Goal: Information Seeking & Learning: Learn about a topic

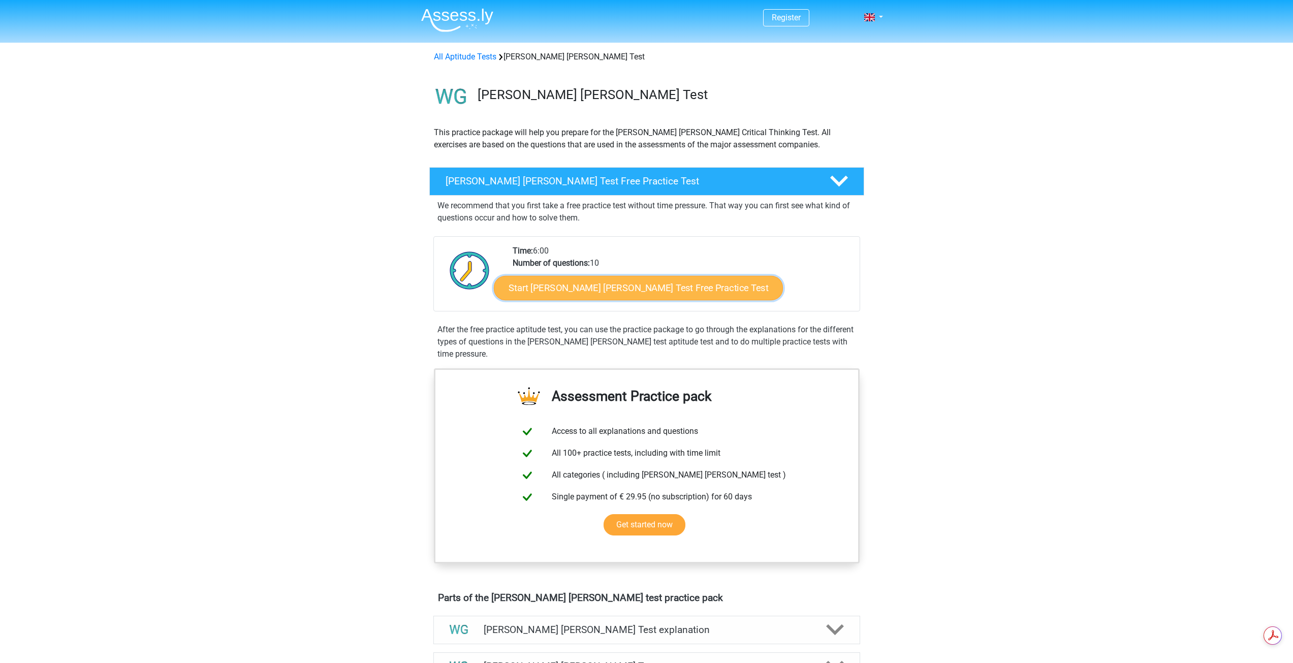
click at [623, 298] on link "Start Watson Glaser Test Free Practice Test" at bounding box center [638, 288] width 289 height 24
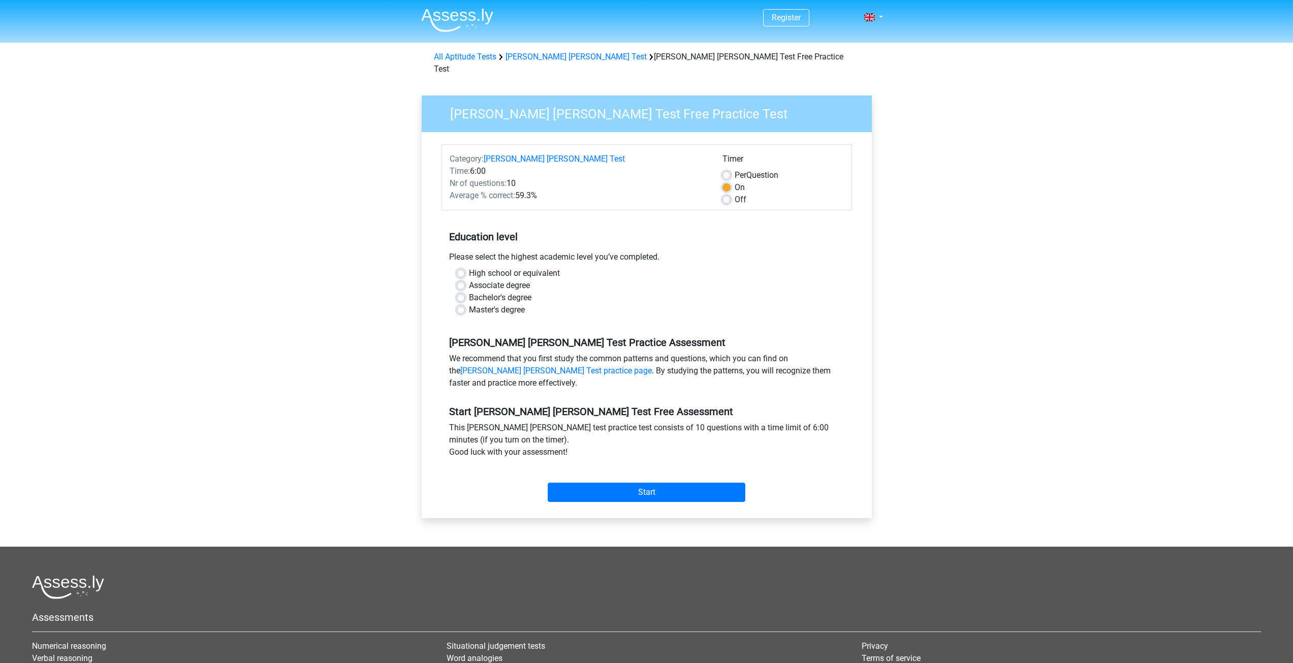
click at [514, 267] on label "High school or equivalent" at bounding box center [514, 273] width 91 height 12
click at [469, 267] on label "High school or equivalent" at bounding box center [514, 273] width 91 height 12
click at [464, 267] on input "High school or equivalent" at bounding box center [461, 272] width 8 height 10
radio input "true"
click at [631, 483] on input "Start" at bounding box center [647, 492] width 198 height 19
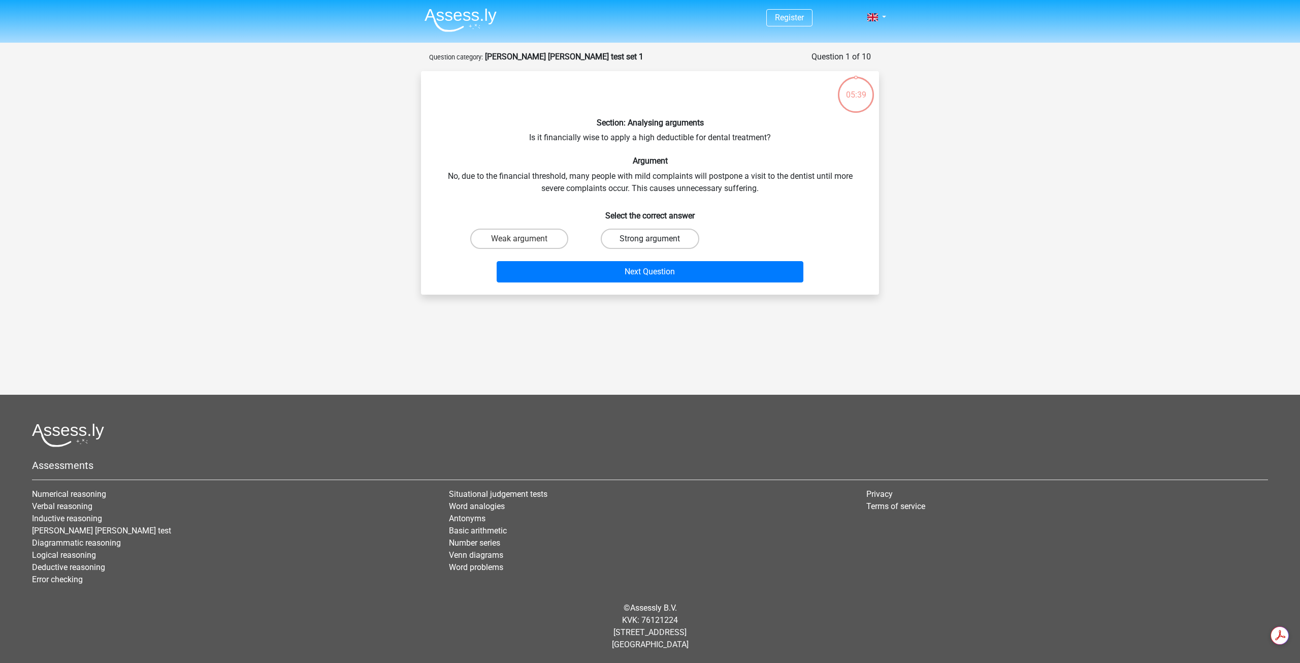
click at [680, 232] on label "Strong argument" at bounding box center [650, 239] width 98 height 20
click at [657, 239] on input "Strong argument" at bounding box center [653, 242] width 7 height 7
radio input "true"
drag, startPoint x: 638, startPoint y: 137, endPoint x: 767, endPoint y: 137, distance: 128.5
click at [767, 137] on div "Section: Analysing arguments Is it financially wise to apply a high deductible …" at bounding box center [650, 182] width 450 height 207
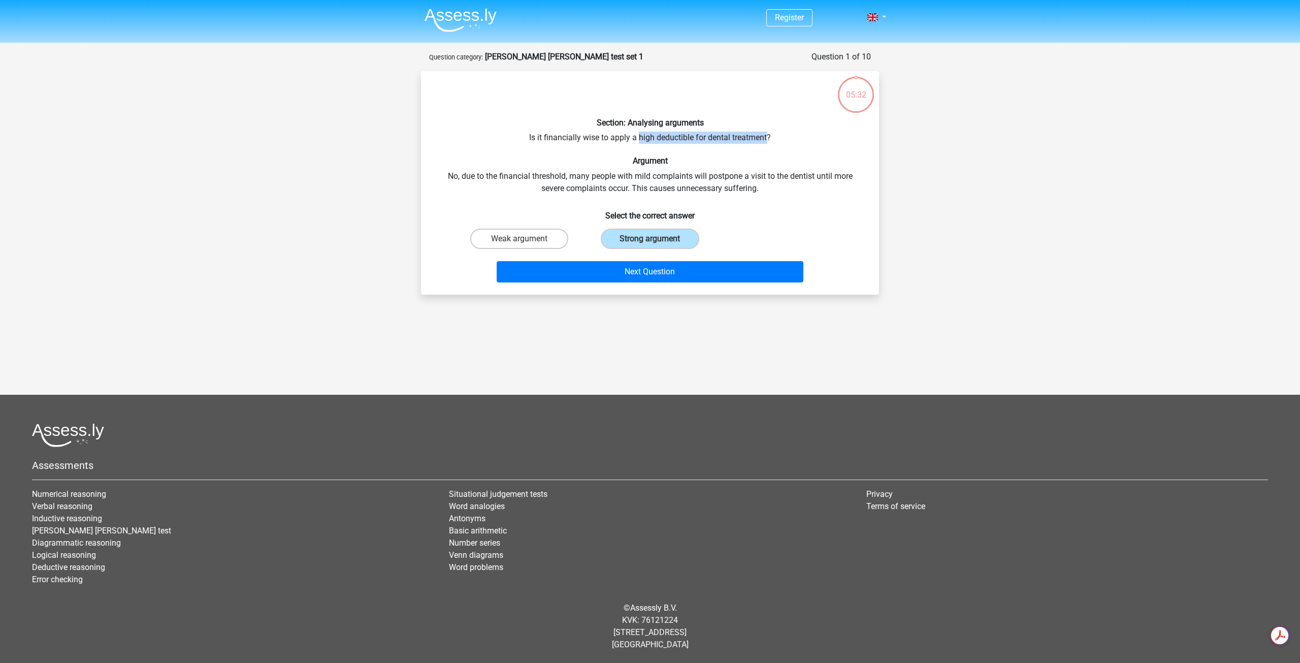
copy div "high deductible for dental treatment"
click at [669, 271] on button "Next Question" at bounding box center [650, 271] width 307 height 21
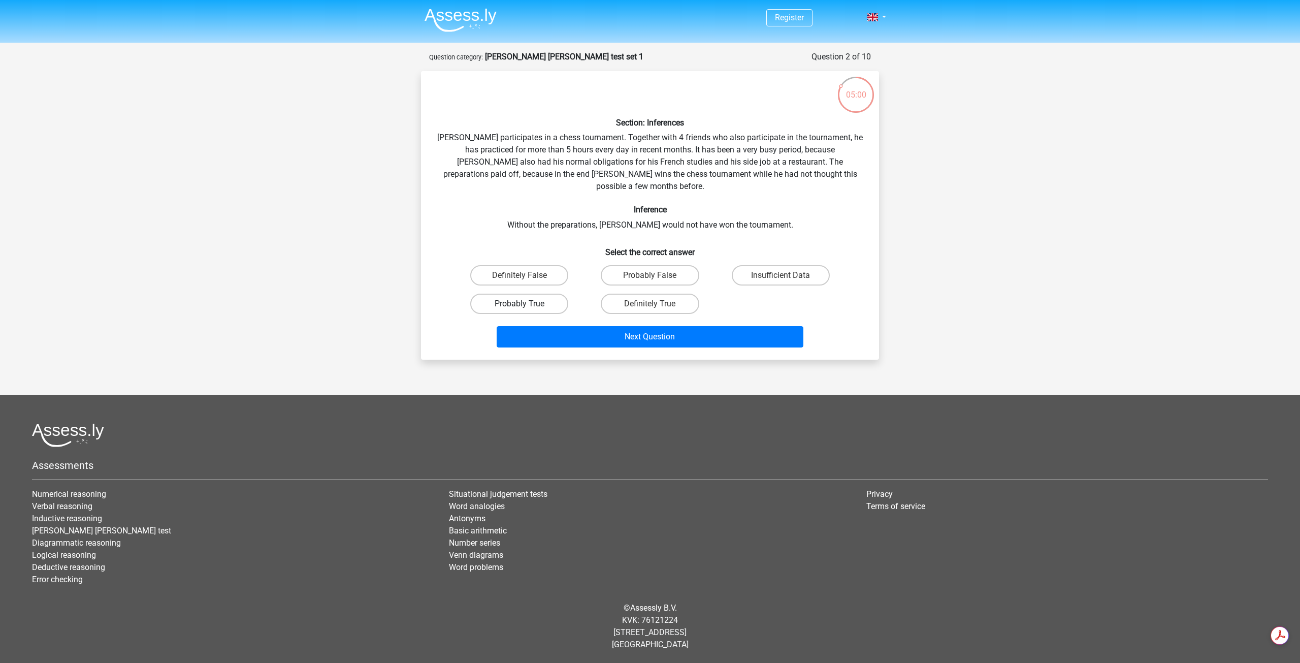
click at [541, 294] on label "Probably True" at bounding box center [519, 304] width 98 height 20
click at [526, 304] on input "Probably True" at bounding box center [523, 307] width 7 height 7
radio input "true"
click at [658, 296] on label "Definitely True" at bounding box center [650, 304] width 98 height 20
click at [657, 304] on input "Definitely True" at bounding box center [653, 307] width 7 height 7
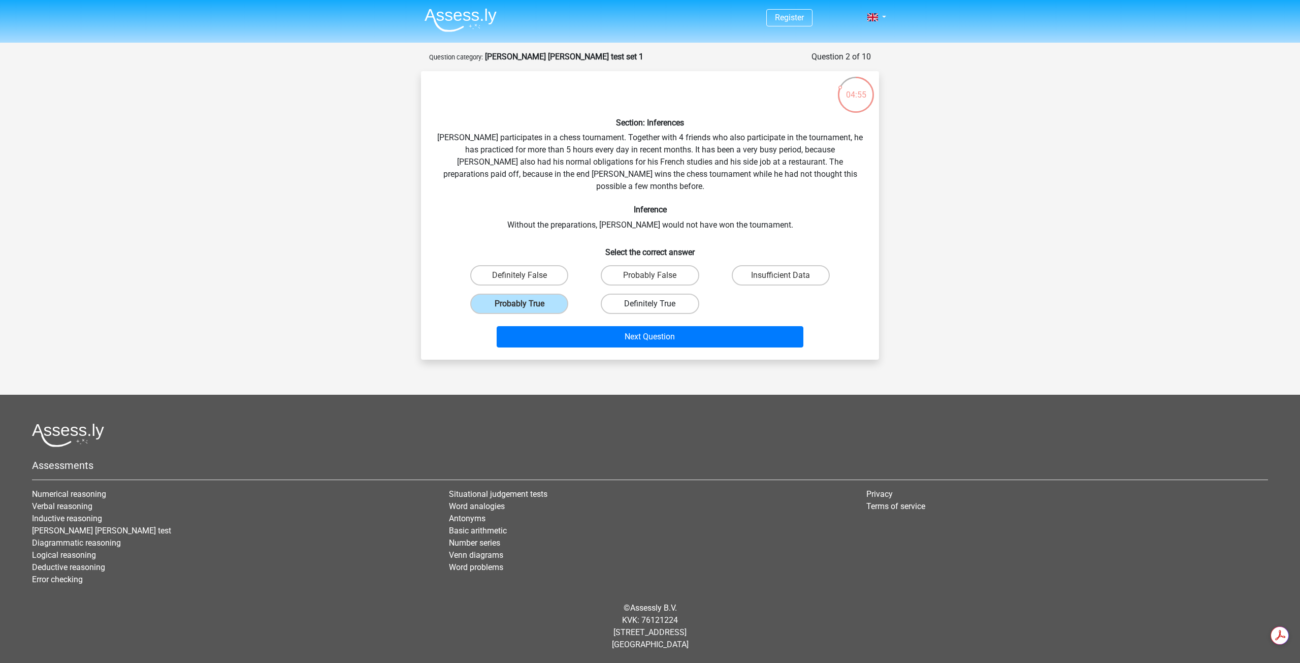
radio input "true"
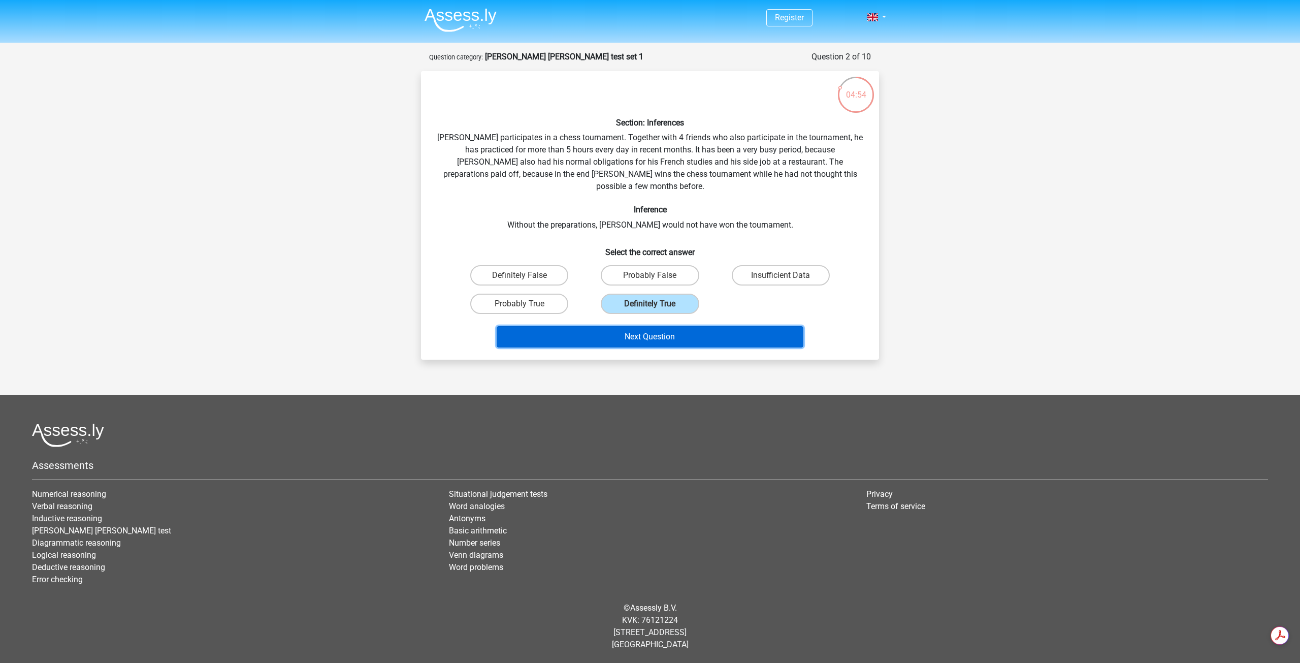
click at [666, 326] on button "Next Question" at bounding box center [650, 336] width 307 height 21
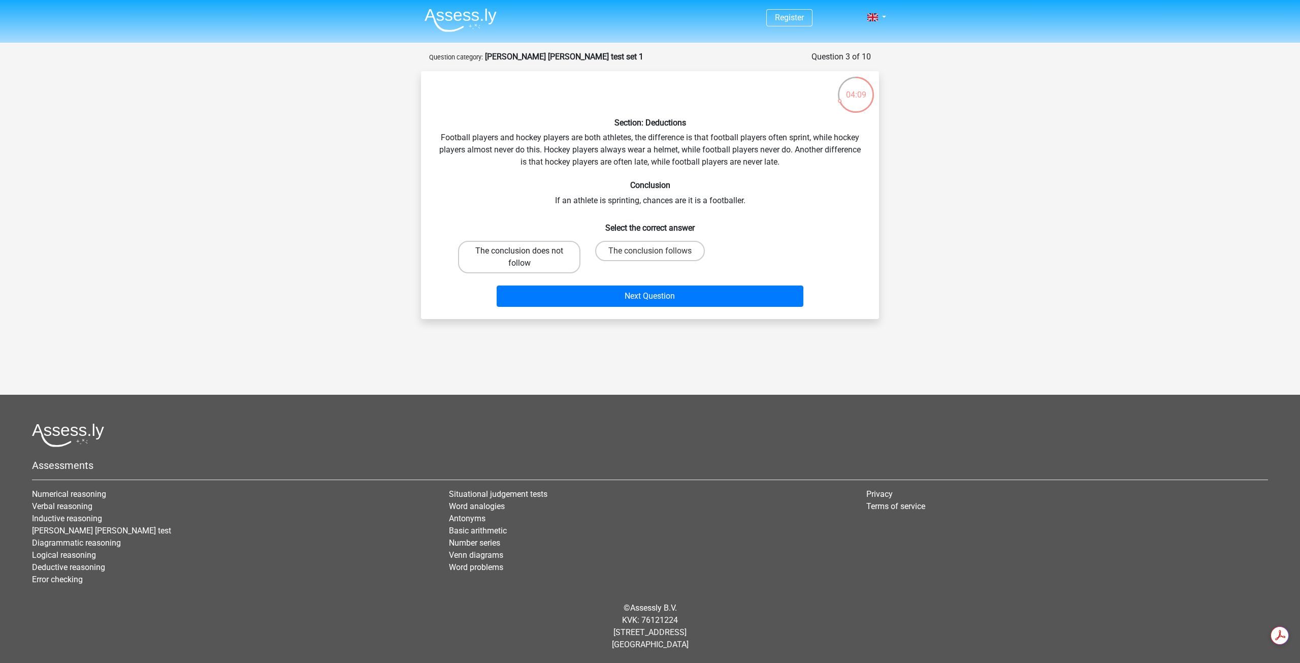
click at [530, 264] on label "The conclusion does not follow" at bounding box center [519, 257] width 122 height 33
click at [526, 258] on input "The conclusion does not follow" at bounding box center [523, 254] width 7 height 7
radio input "true"
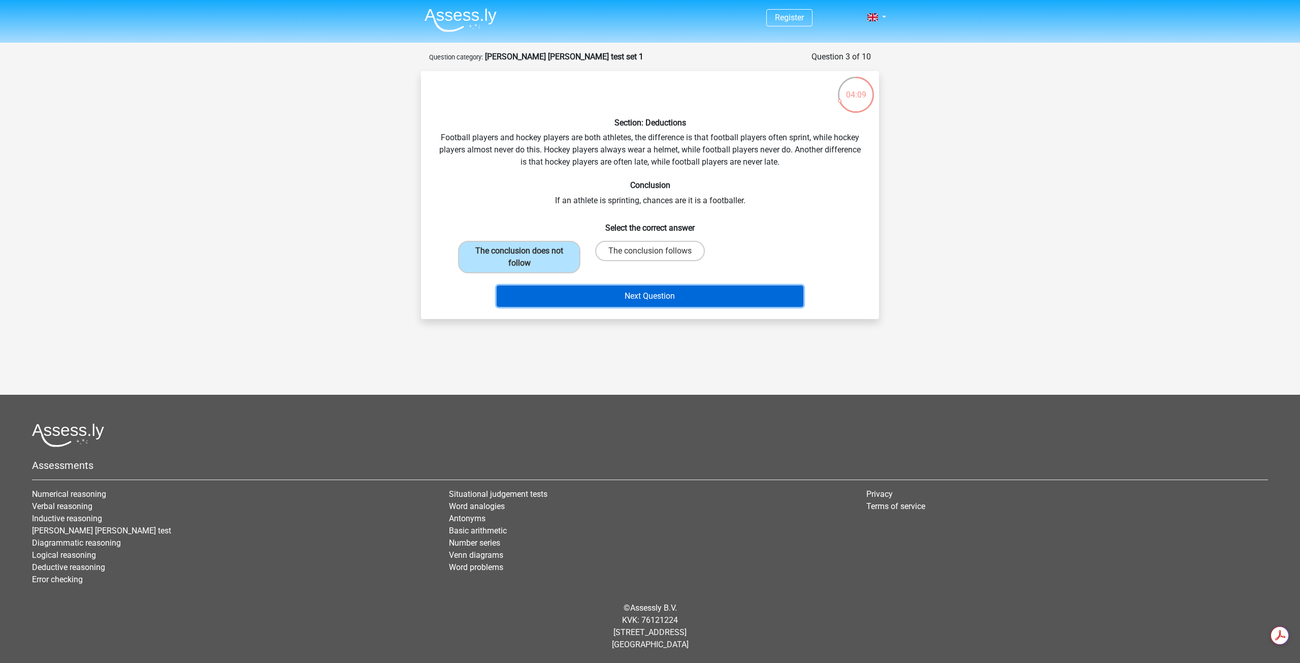
click at [644, 300] on button "Next Question" at bounding box center [650, 295] width 307 height 21
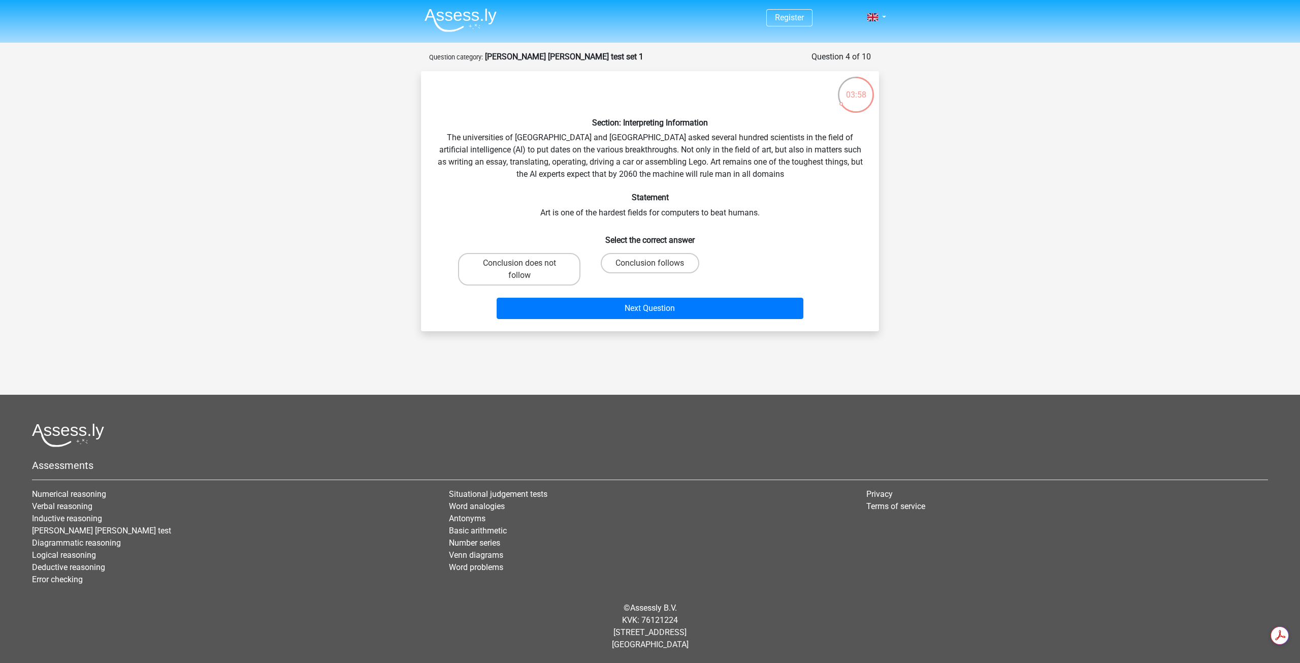
click at [467, 212] on div "Section: Interpreting Information The universities of Oxford and Yale asked sev…" at bounding box center [650, 201] width 450 height 244
click at [659, 264] on label "Conclusion follows" at bounding box center [650, 263] width 98 height 20
click at [657, 264] on input "Conclusion follows" at bounding box center [653, 266] width 7 height 7
radio input "true"
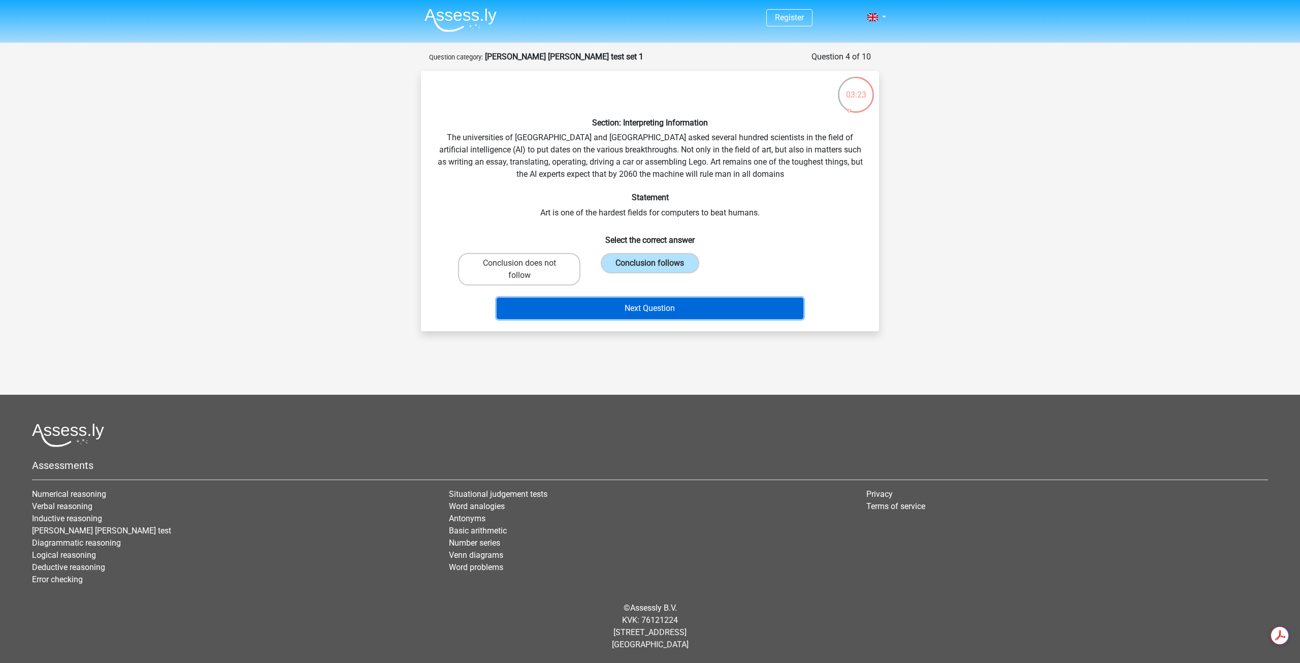
click at [663, 307] on button "Next Question" at bounding box center [650, 308] width 307 height 21
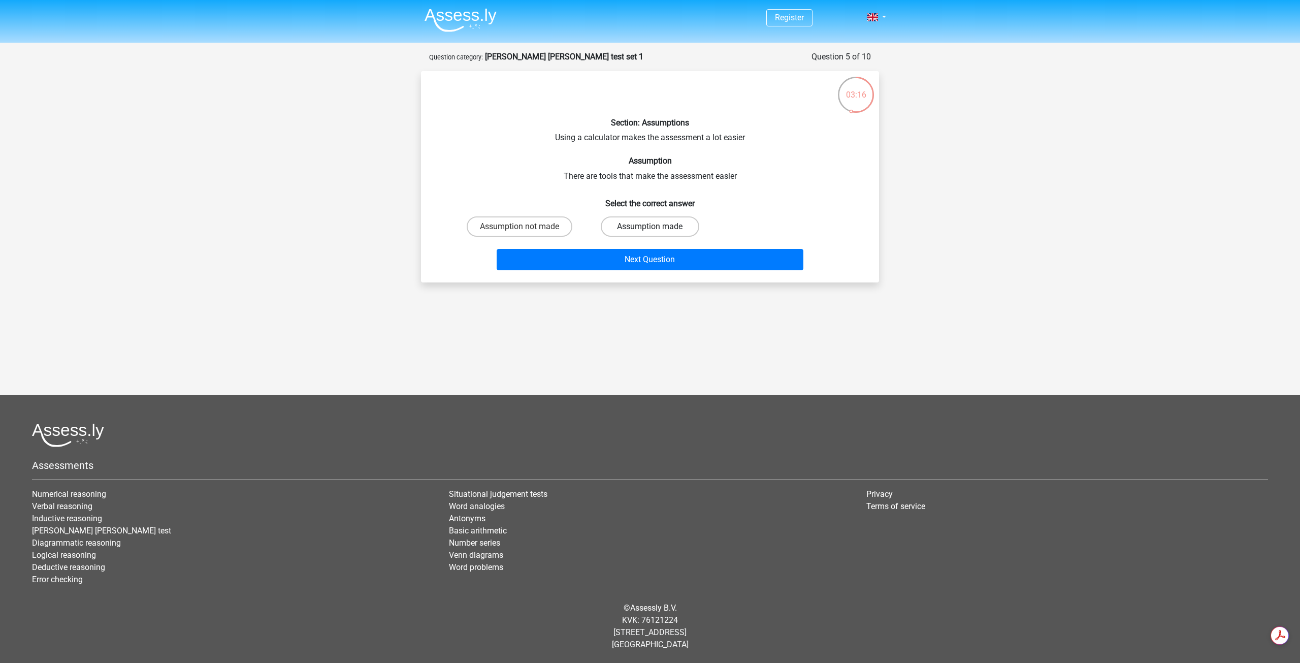
click at [622, 229] on label "Assumption made" at bounding box center [650, 226] width 98 height 20
click at [650, 229] on input "Assumption made" at bounding box center [653, 230] width 7 height 7
radio input "true"
click at [696, 258] on button "Next Question" at bounding box center [650, 259] width 307 height 21
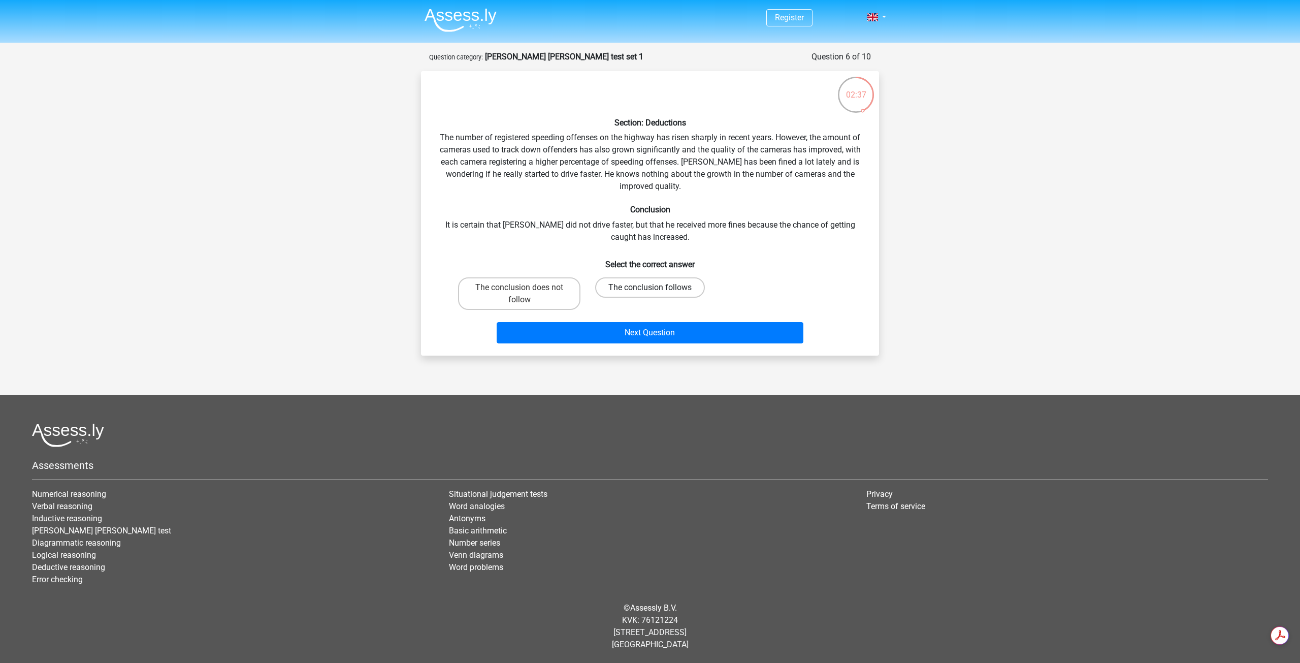
click at [672, 290] on label "The conclusion follows" at bounding box center [650, 287] width 110 height 20
click at [657, 290] on input "The conclusion follows" at bounding box center [653, 290] width 7 height 7
radio input "true"
click at [556, 295] on label "The conclusion does not follow" at bounding box center [519, 293] width 122 height 33
click at [526, 294] on input "The conclusion does not follow" at bounding box center [523, 290] width 7 height 7
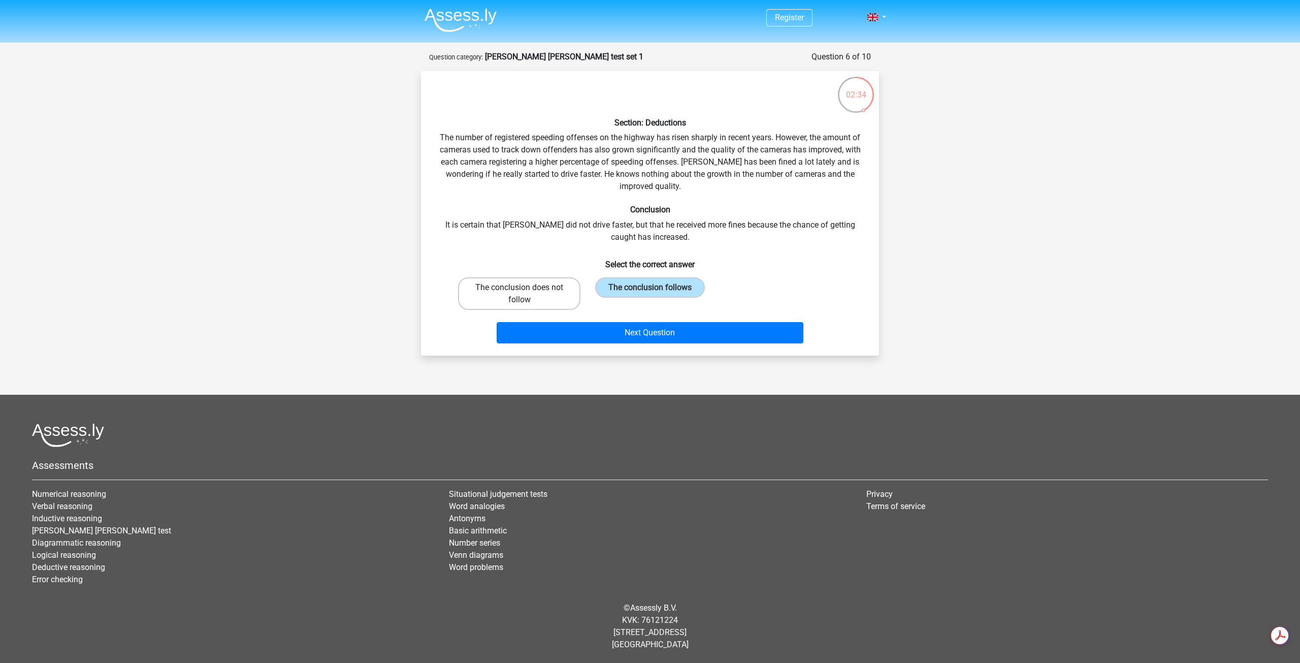
radio input "true"
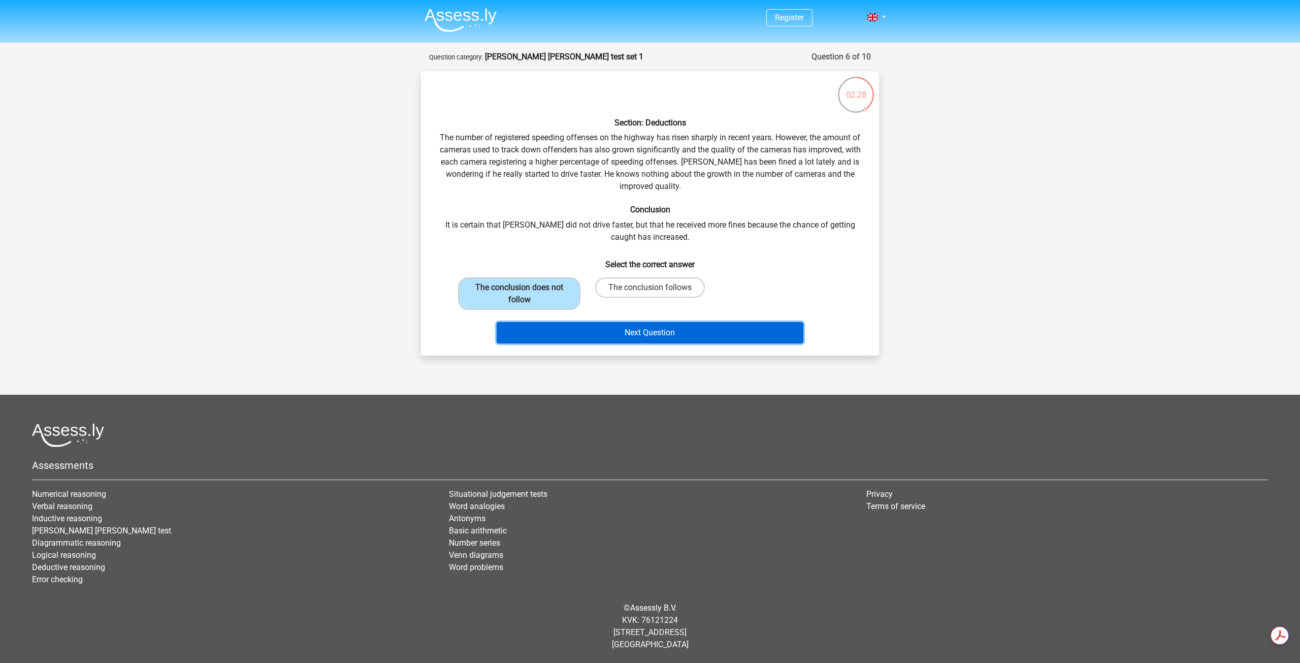
click at [752, 337] on button "Next Question" at bounding box center [650, 332] width 307 height 21
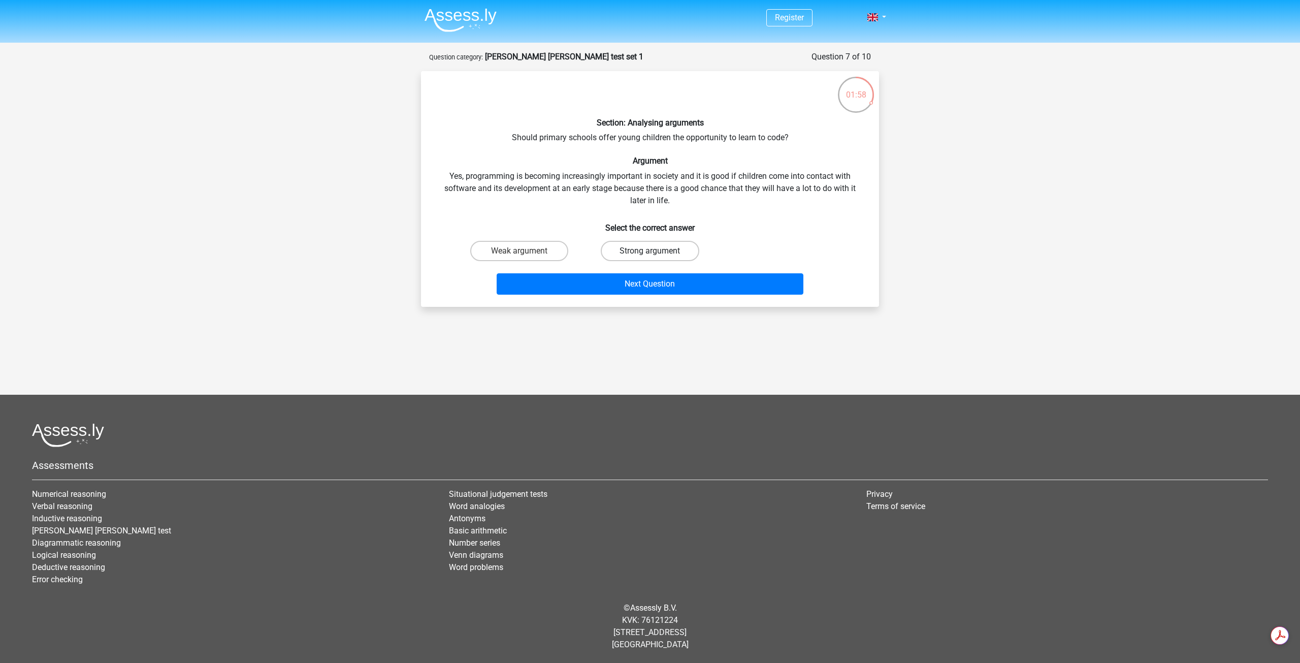
click at [665, 242] on label "Strong argument" at bounding box center [650, 251] width 98 height 20
click at [657, 251] on input "Strong argument" at bounding box center [653, 254] width 7 height 7
radio input "true"
click at [731, 273] on button "Next Question" at bounding box center [650, 283] width 307 height 21
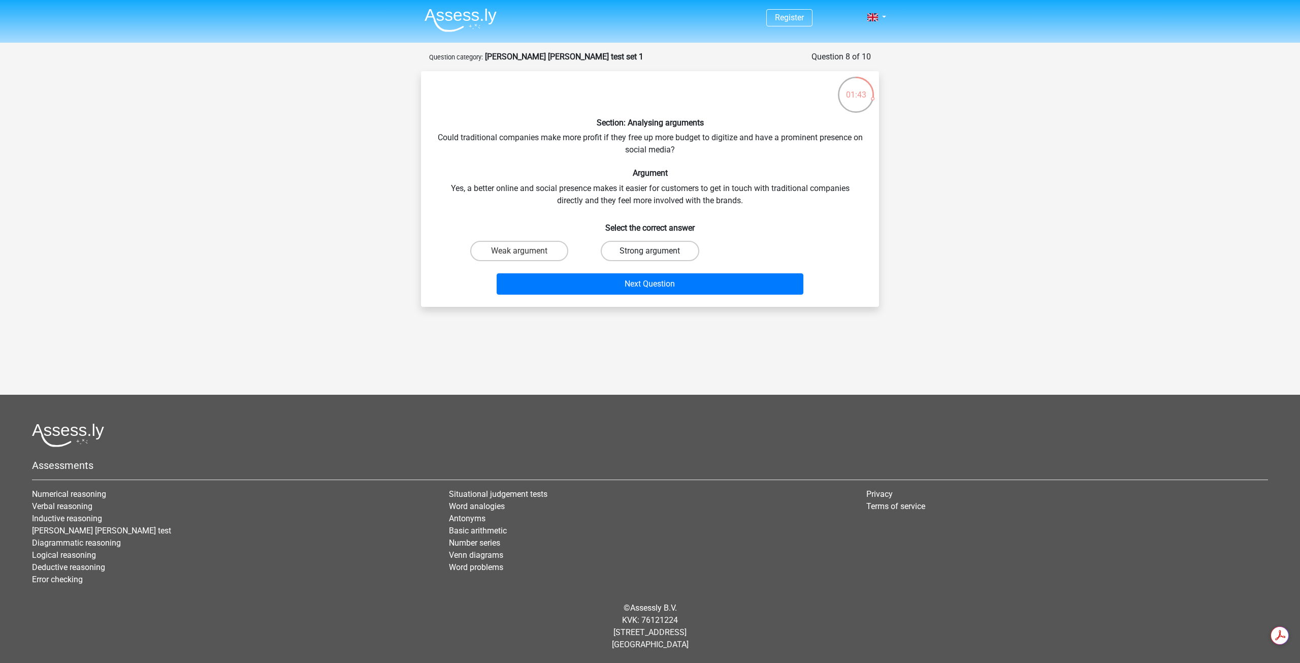
click at [677, 244] on label "Strong argument" at bounding box center [650, 251] width 98 height 20
click at [657, 251] on input "Strong argument" at bounding box center [653, 254] width 7 height 7
radio input "true"
click at [657, 286] on button "Next Question" at bounding box center [650, 283] width 307 height 21
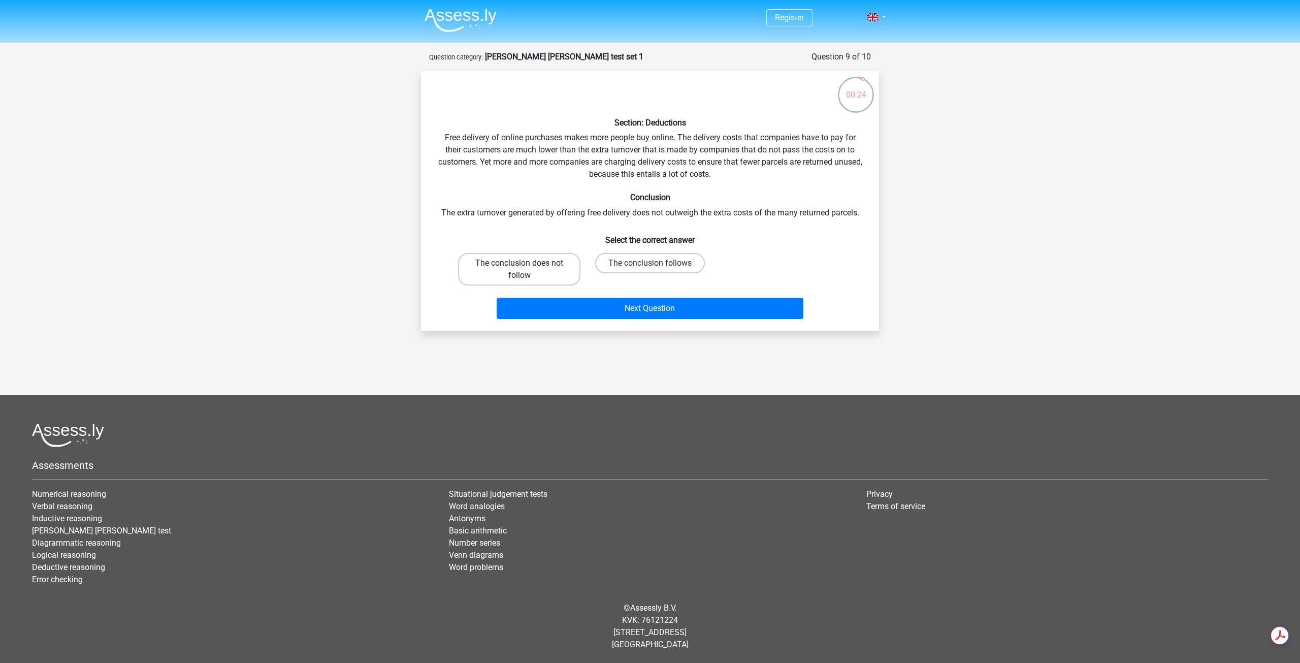
click at [533, 277] on label "The conclusion does not follow" at bounding box center [519, 269] width 122 height 33
click at [526, 270] on input "The conclusion does not follow" at bounding box center [523, 266] width 7 height 7
radio input "true"
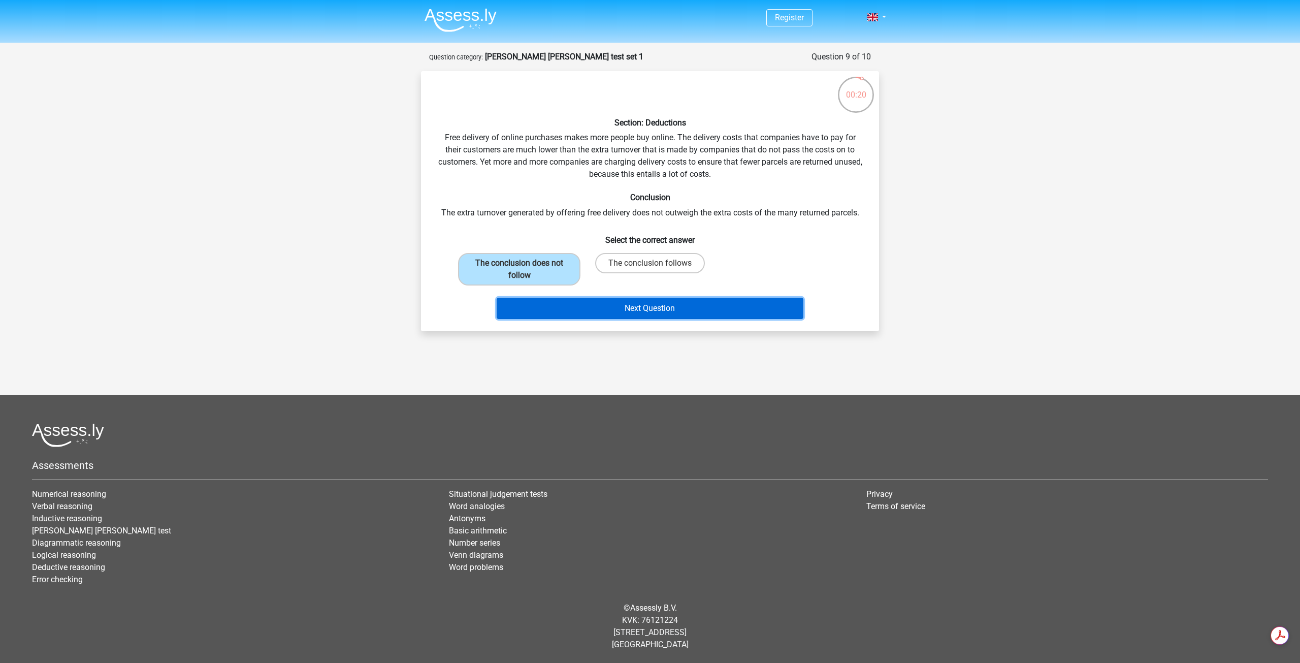
click at [716, 309] on button "Next Question" at bounding box center [650, 308] width 307 height 21
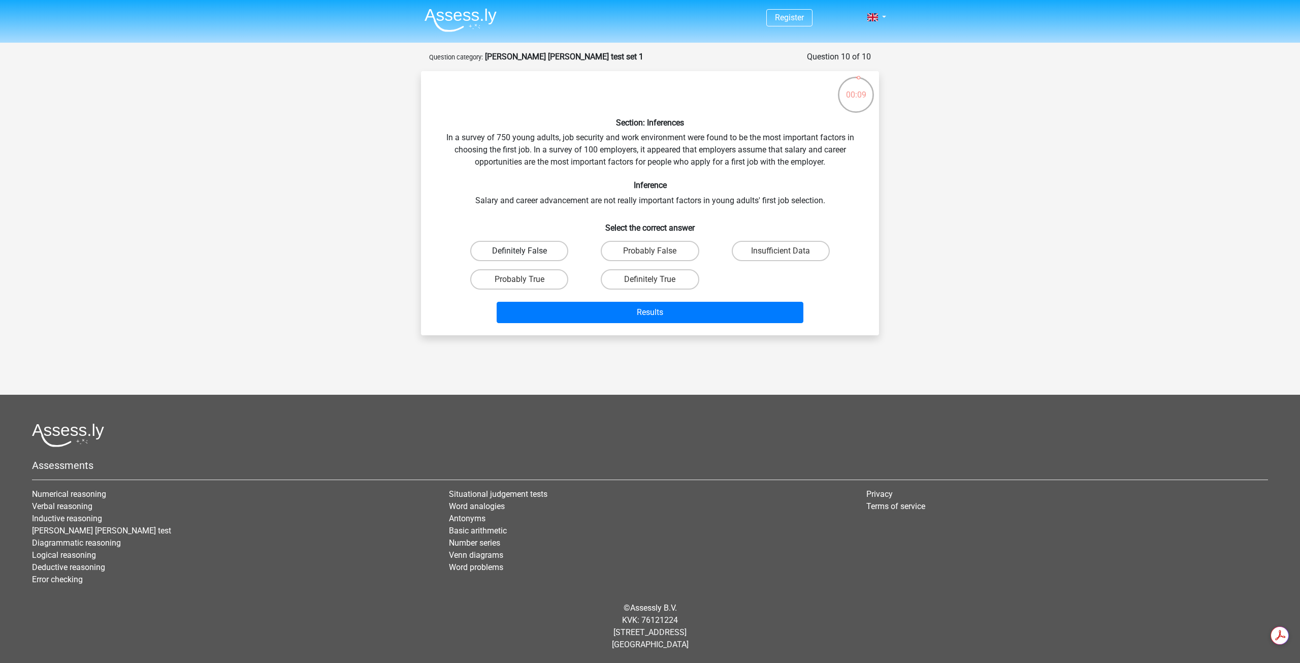
click at [533, 251] on label "Definitely False" at bounding box center [519, 251] width 98 height 20
click at [526, 251] on input "Definitely False" at bounding box center [523, 254] width 7 height 7
radio input "true"
click at [573, 317] on button "Results" at bounding box center [650, 312] width 307 height 21
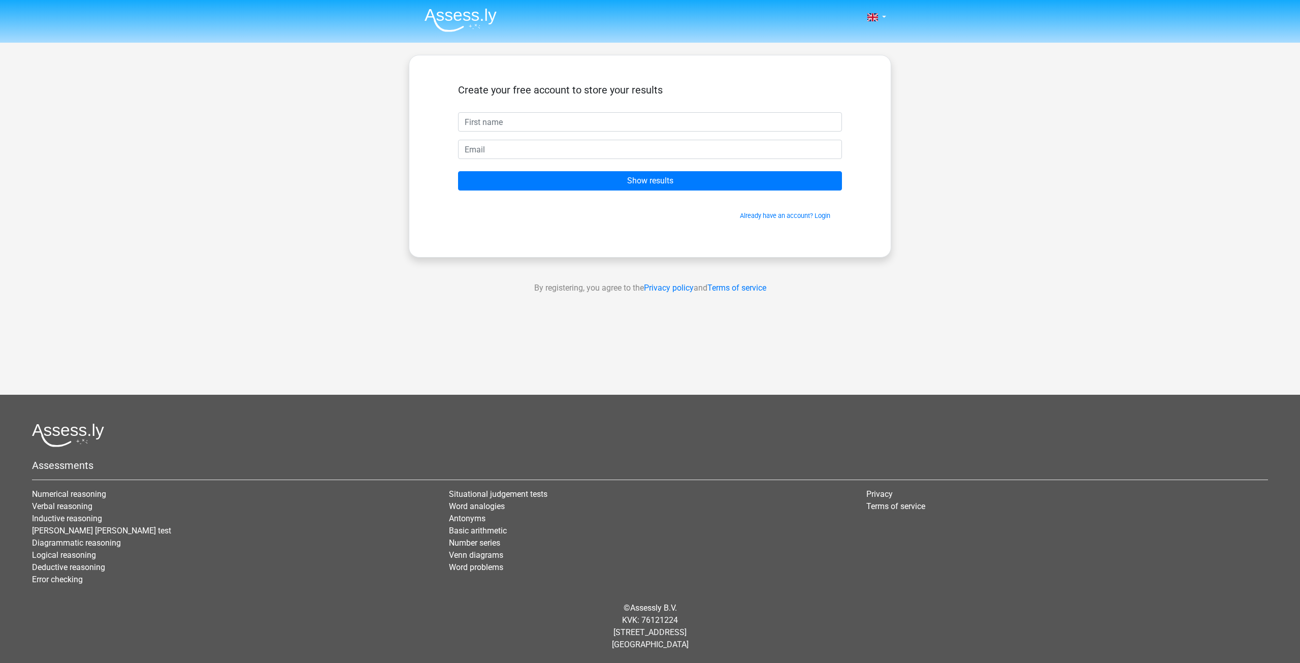
click at [551, 129] on input "text" at bounding box center [650, 121] width 384 height 19
type input "Farhan"
click at [528, 146] on input "email" at bounding box center [650, 149] width 384 height 19
type input "Farhan.m1027@gmail.com"
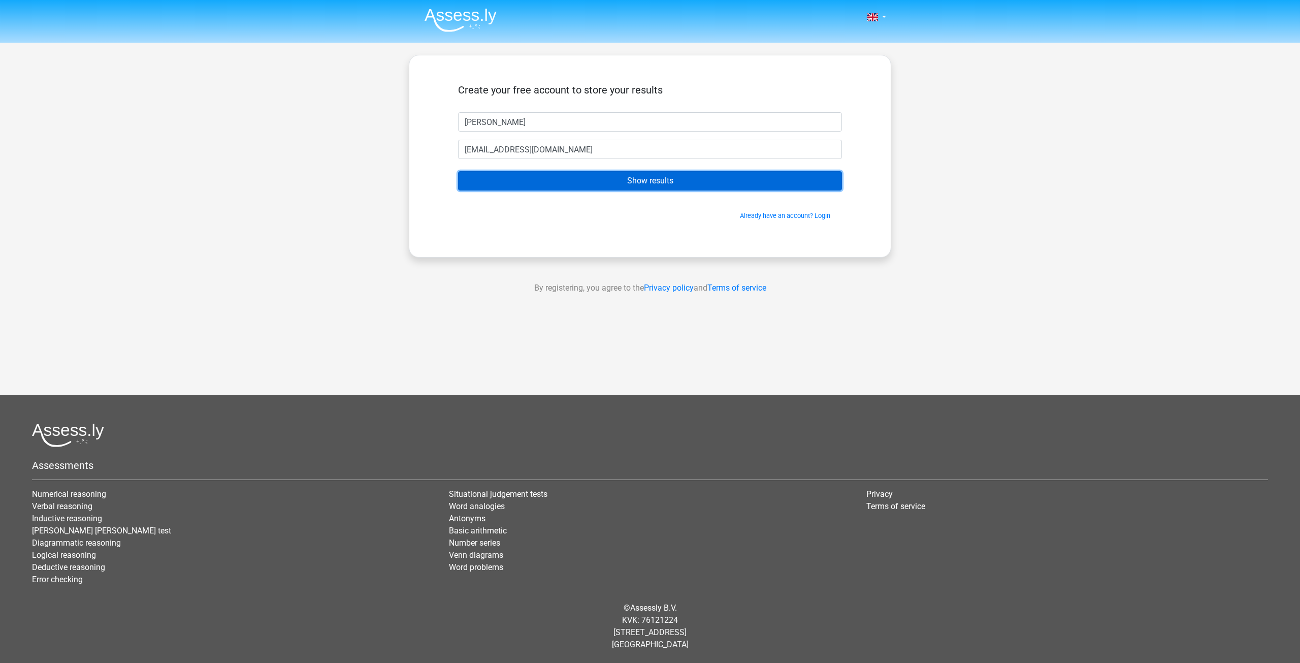
click at [576, 187] on input "Show results" at bounding box center [650, 180] width 384 height 19
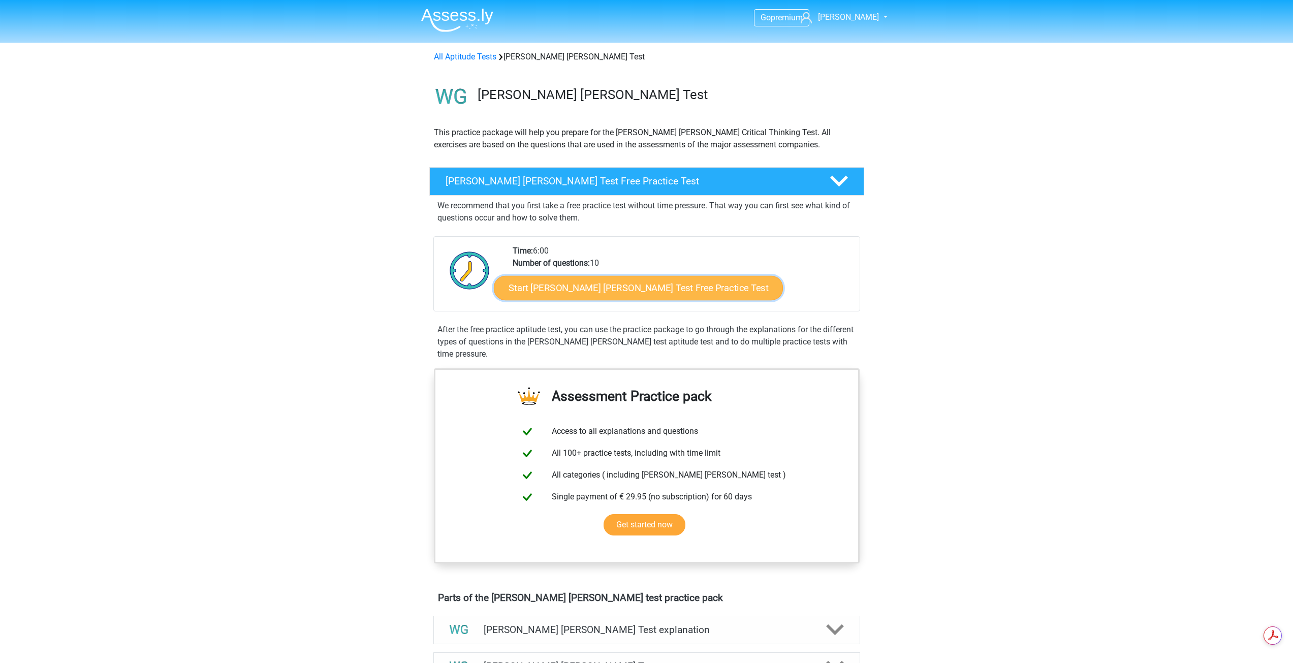
click at [593, 287] on link "Start Watson Glaser Test Free Practice Test" at bounding box center [638, 288] width 289 height 24
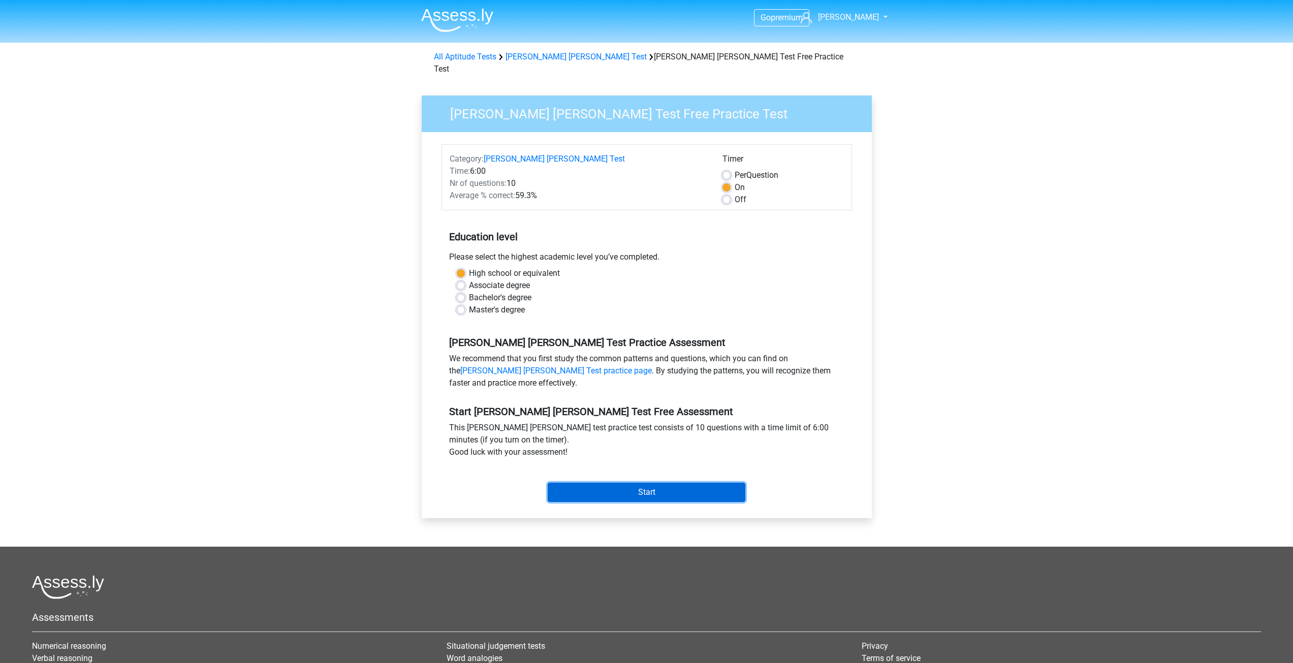
click at [677, 483] on input "Start" at bounding box center [647, 492] width 198 height 19
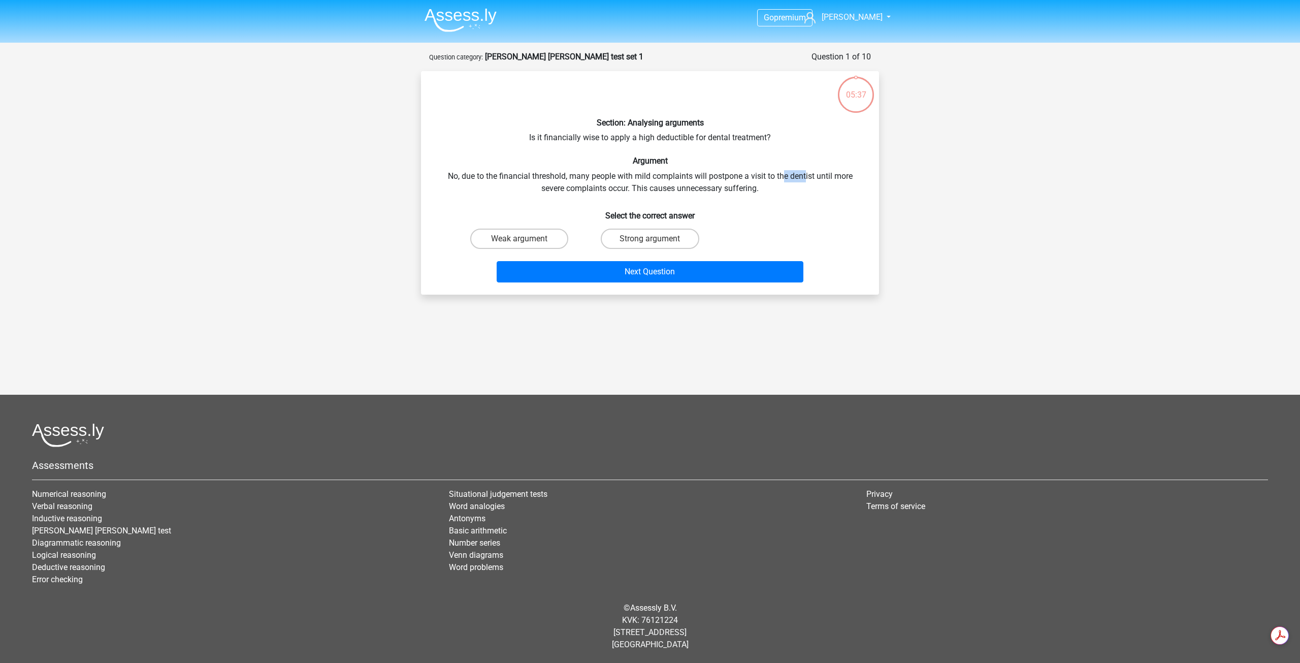
drag, startPoint x: 787, startPoint y: 177, endPoint x: 807, endPoint y: 175, distance: 19.4
click at [807, 175] on div "Section: Analysing arguments Is it financially wise to apply a high deductible …" at bounding box center [650, 182] width 450 height 207
click at [846, 215] on h6 "Select the correct answer" at bounding box center [650, 212] width 426 height 18
click at [523, 237] on div "Weak argument" at bounding box center [519, 239] width 122 height 20
click at [523, 237] on label "Weak argument" at bounding box center [519, 239] width 98 height 20
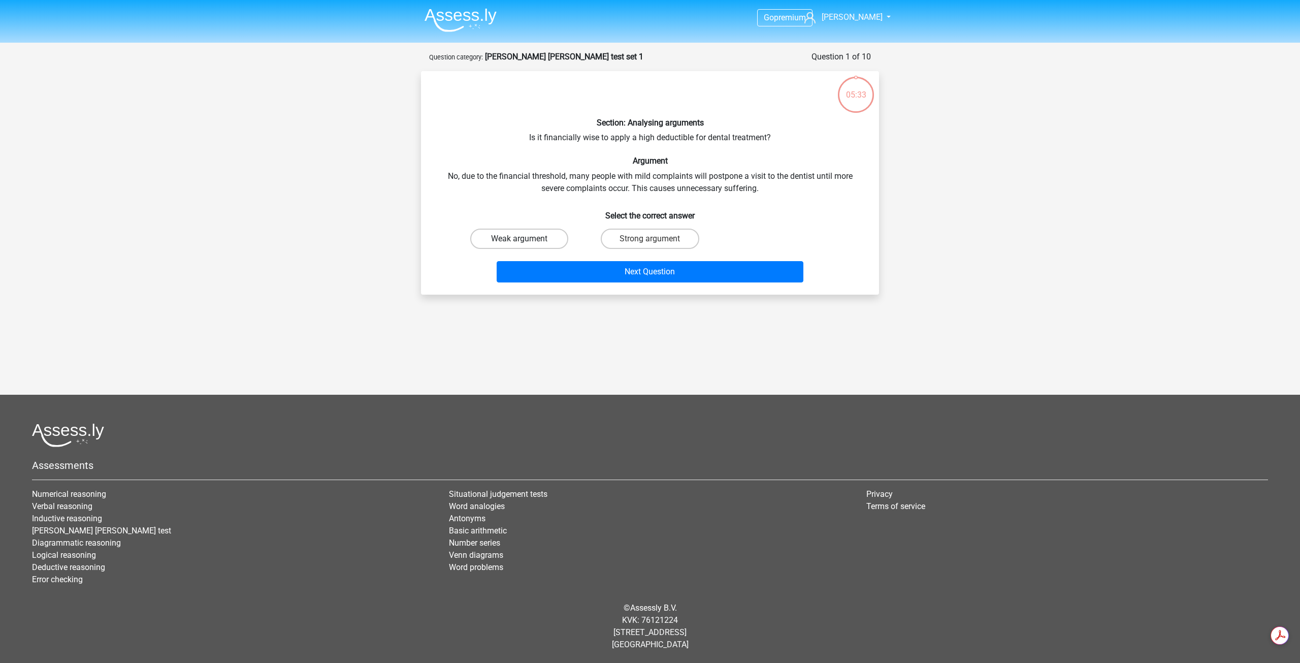
click at [523, 239] on input "Weak argument" at bounding box center [523, 242] width 7 height 7
radio input "true"
click at [642, 271] on button "Next Question" at bounding box center [650, 271] width 307 height 21
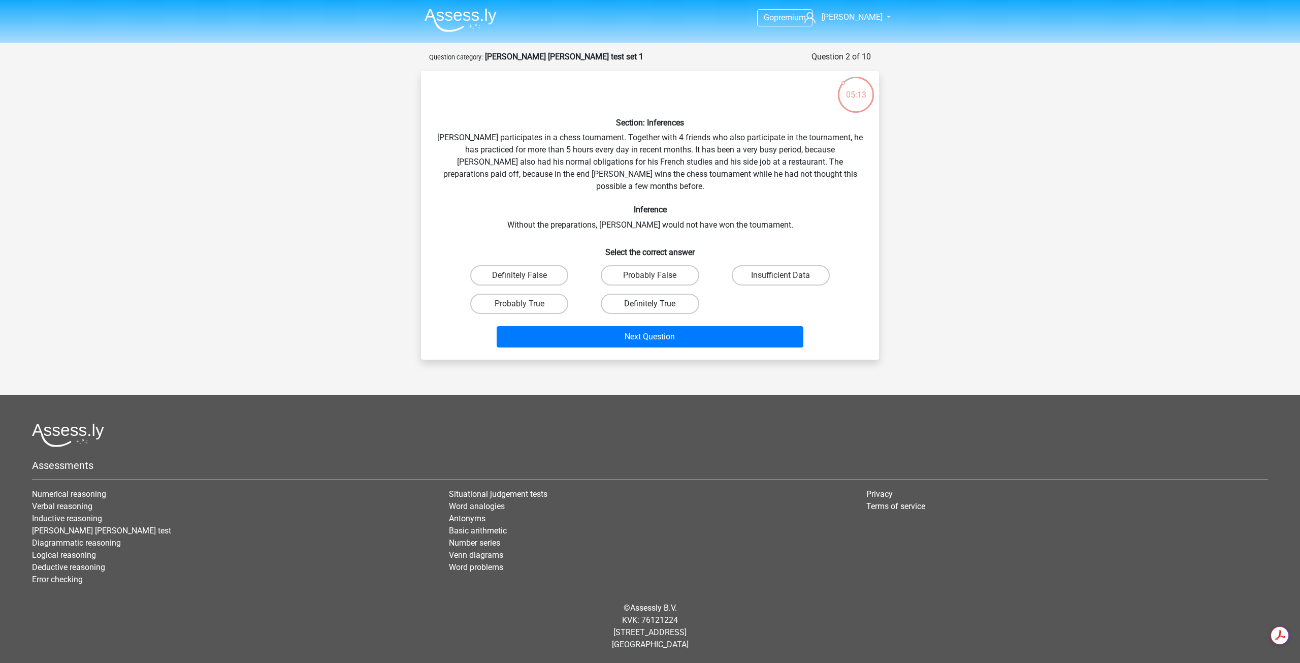
click at [647, 294] on label "Definitely True" at bounding box center [650, 304] width 98 height 20
click at [650, 304] on input "Definitely True" at bounding box center [653, 307] width 7 height 7
radio input "true"
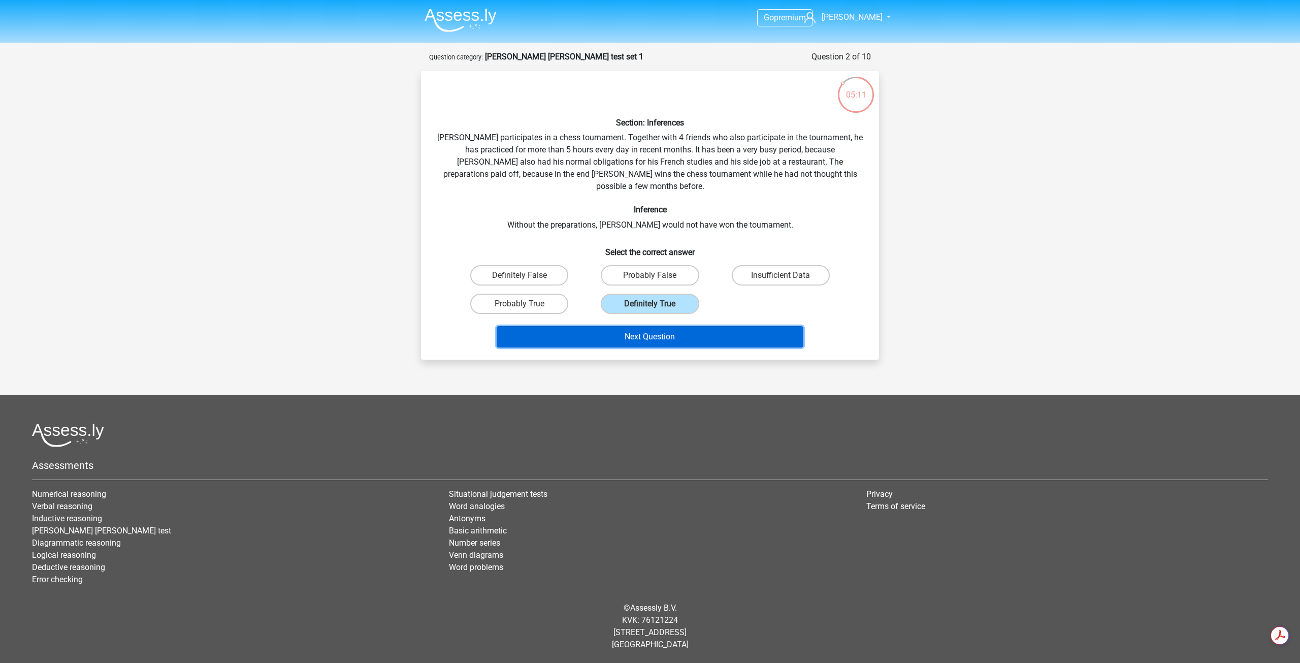
click at [659, 326] on button "Next Question" at bounding box center [650, 336] width 307 height 21
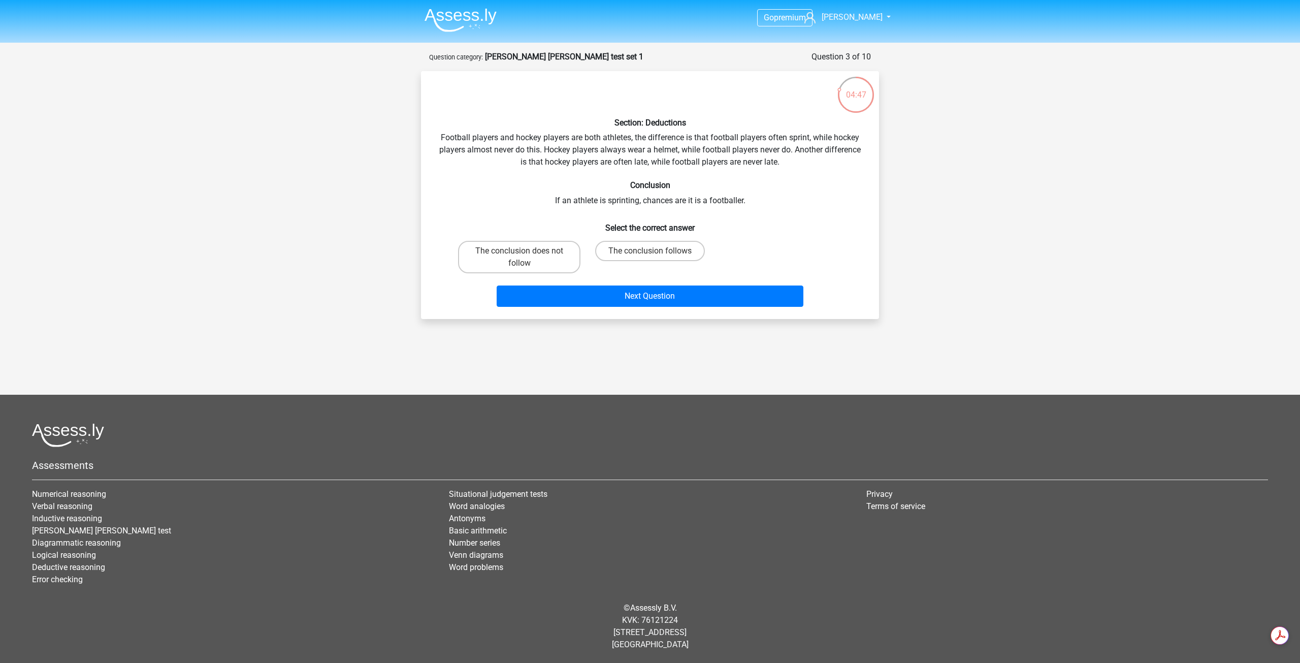
click at [752, 262] on div "The conclusion does not follow The conclusion follows" at bounding box center [650, 257] width 392 height 41
click at [539, 241] on label "The conclusion does not follow" at bounding box center [519, 257] width 122 height 33
click at [526, 251] on input "The conclusion does not follow" at bounding box center [523, 254] width 7 height 7
radio input "true"
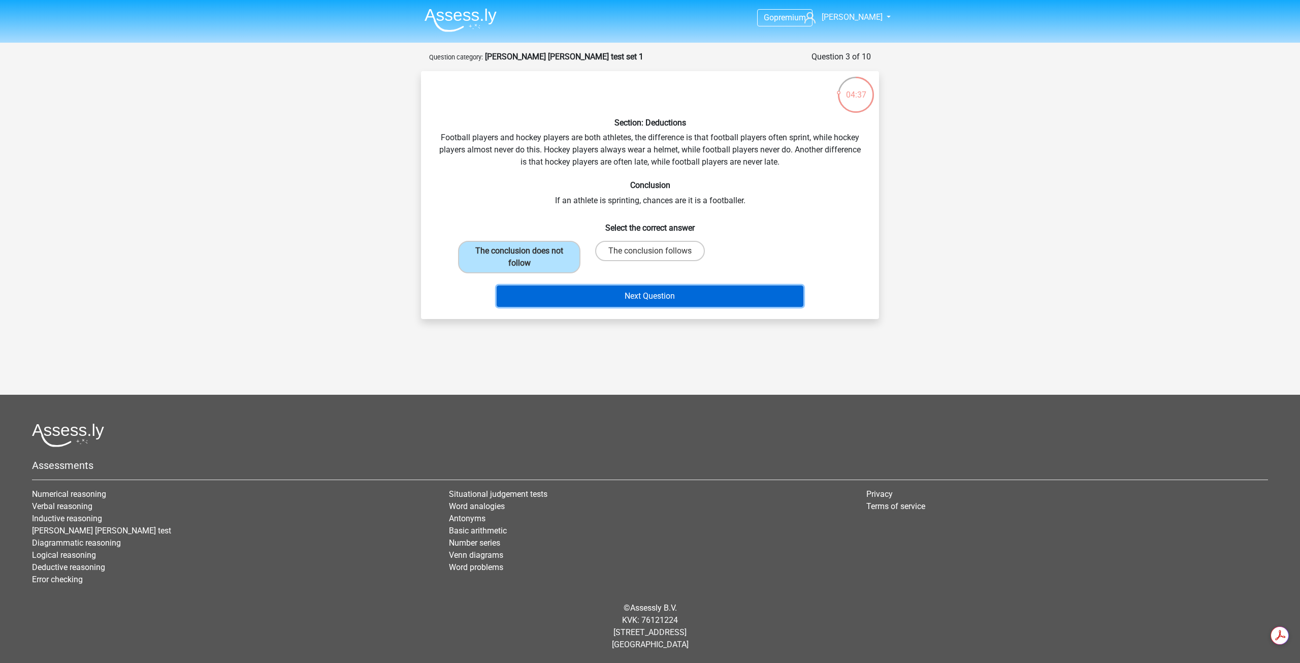
click at [646, 297] on button "Next Question" at bounding box center [650, 295] width 307 height 21
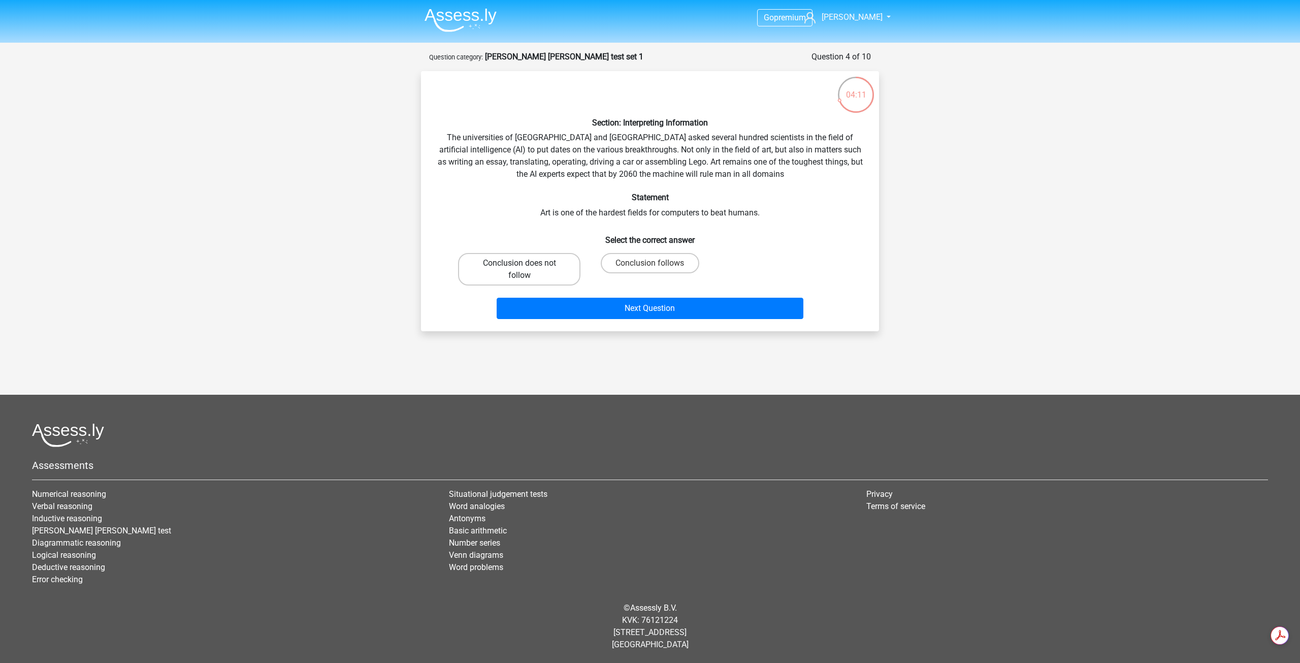
click at [535, 277] on label "Conclusion does not follow" at bounding box center [519, 269] width 122 height 33
click at [526, 270] on input "Conclusion does not follow" at bounding box center [523, 266] width 7 height 7
radio input "true"
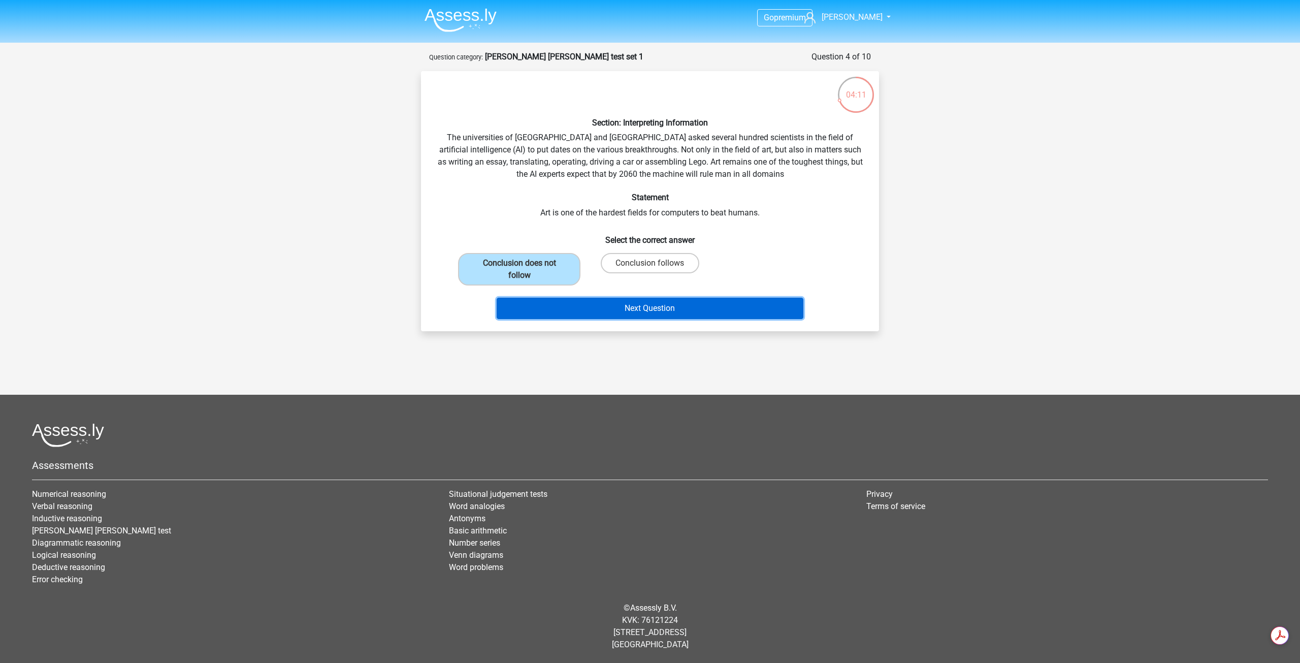
click at [670, 307] on button "Next Question" at bounding box center [650, 308] width 307 height 21
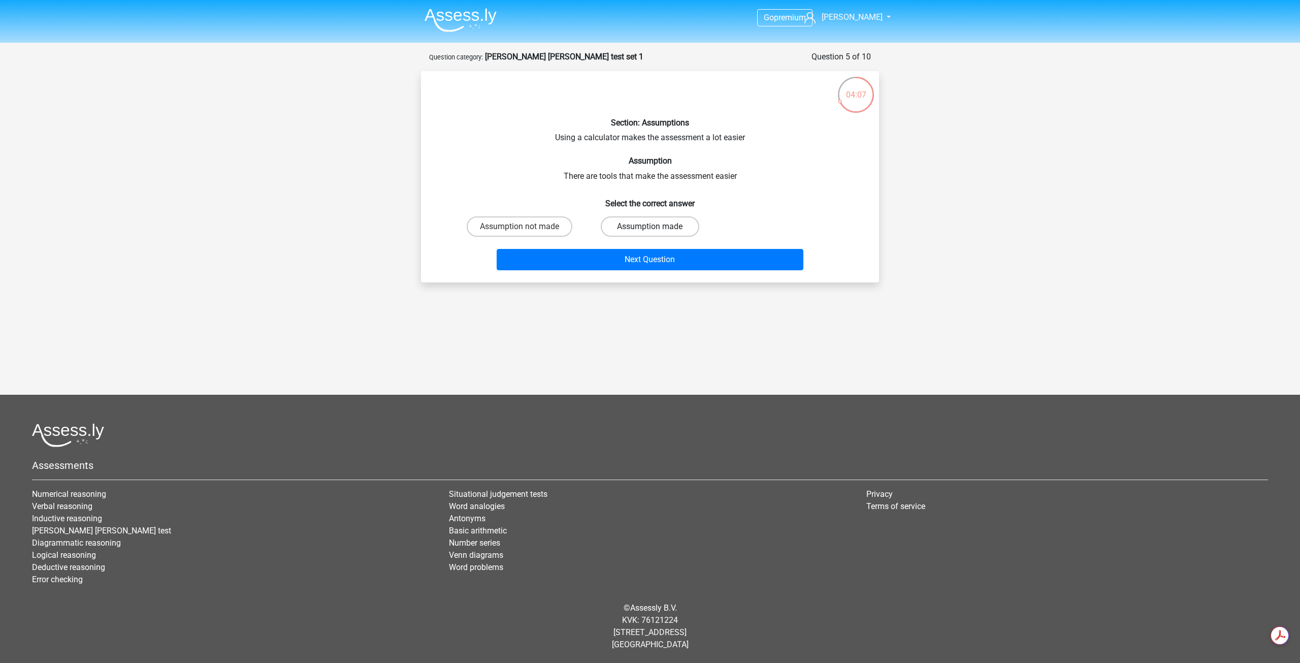
click at [653, 224] on label "Assumption made" at bounding box center [650, 226] width 98 height 20
click at [653, 227] on input "Assumption made" at bounding box center [653, 230] width 7 height 7
radio input "true"
click at [679, 257] on button "Next Question" at bounding box center [650, 259] width 307 height 21
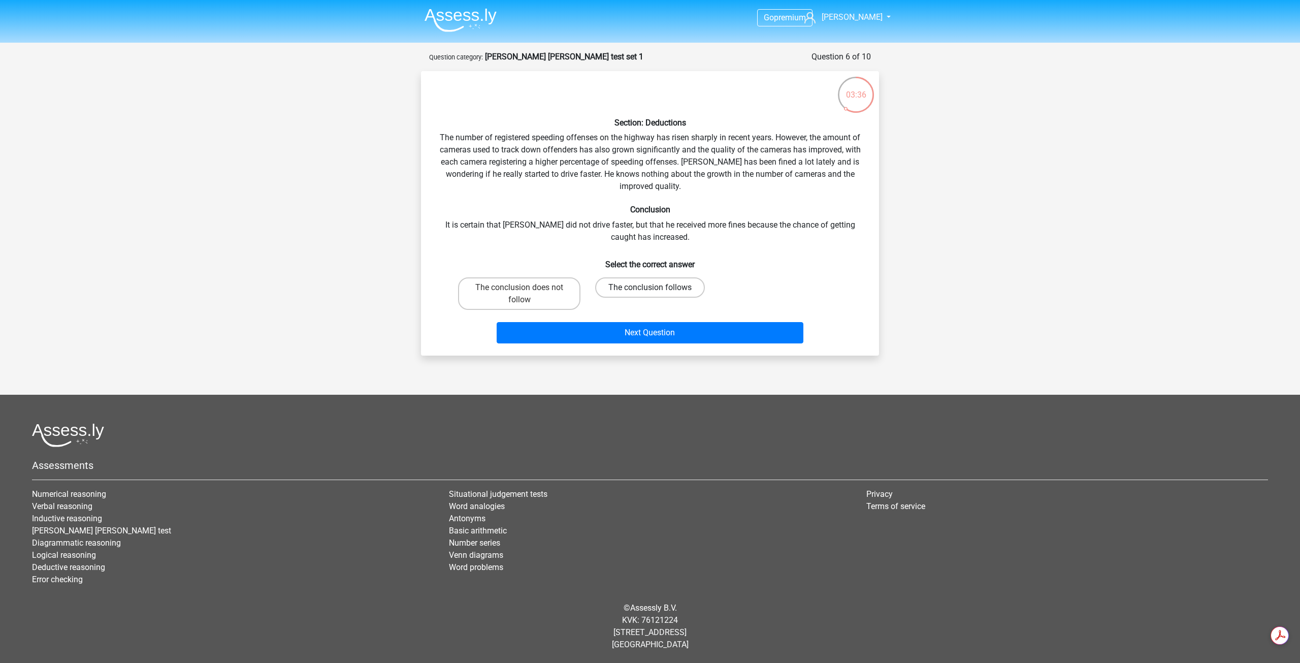
click at [672, 287] on label "The conclusion follows" at bounding box center [650, 287] width 110 height 20
click at [657, 287] on input "The conclusion follows" at bounding box center [653, 290] width 7 height 7
radio input "true"
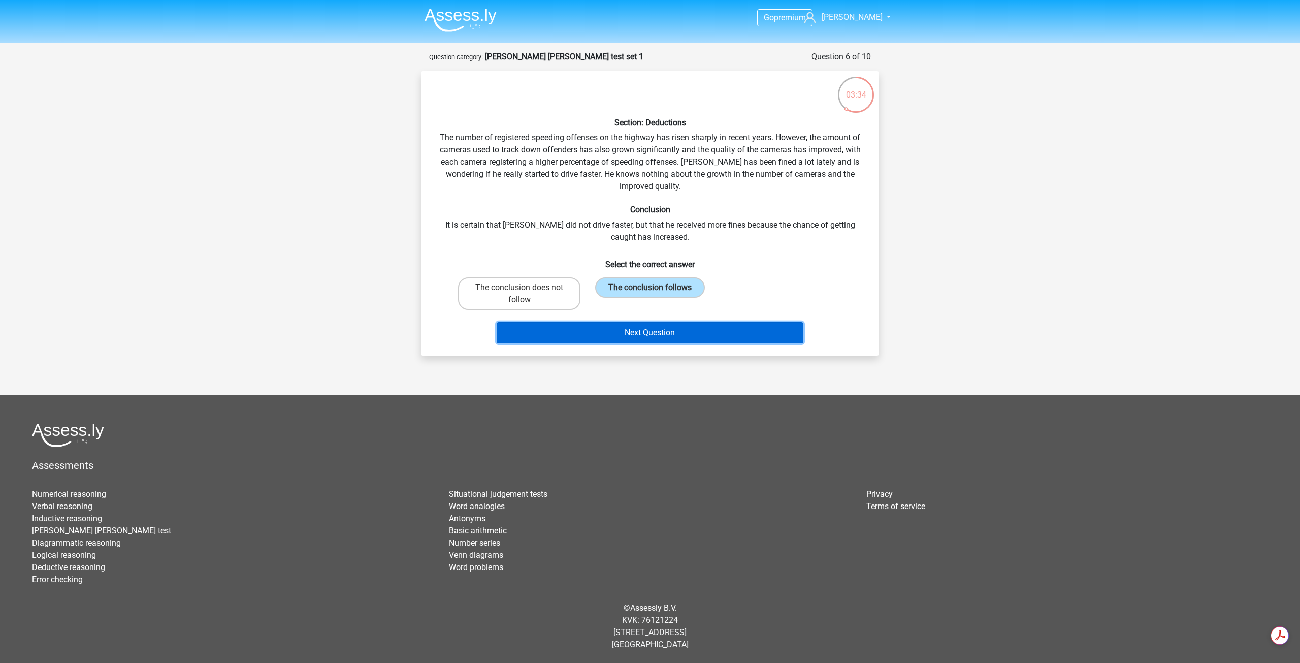
click at [663, 334] on button "Next Question" at bounding box center [650, 332] width 307 height 21
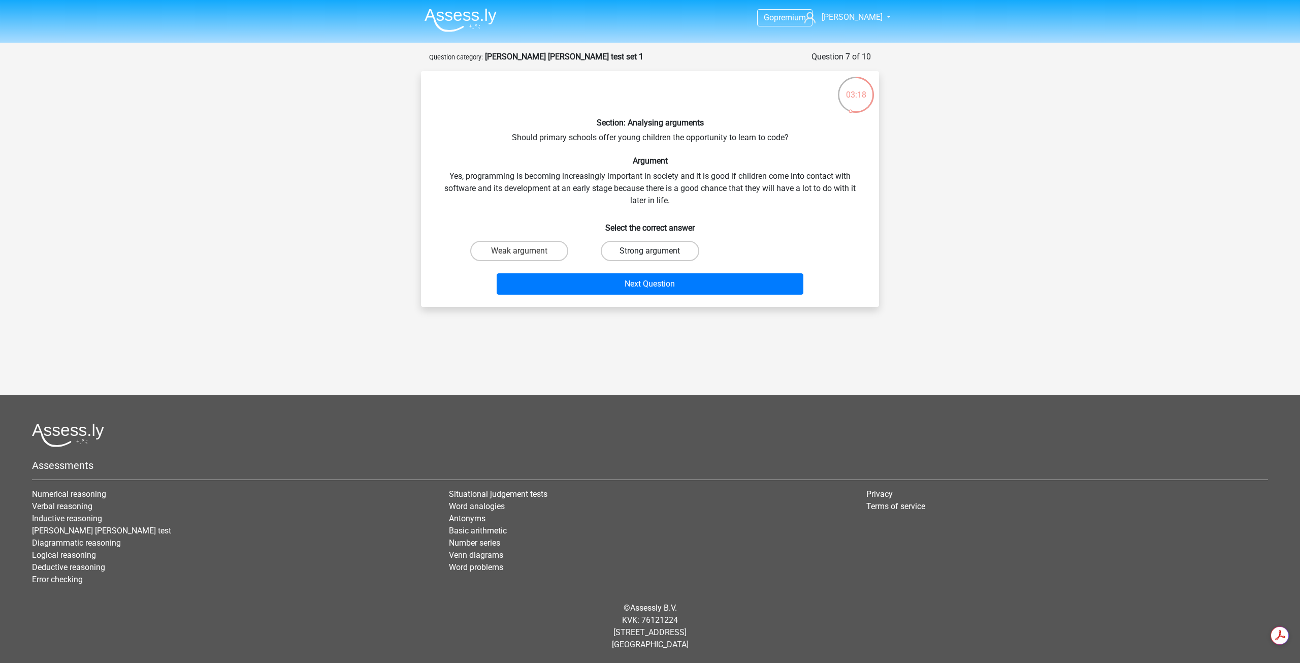
click at [672, 244] on label "Strong argument" at bounding box center [650, 251] width 98 height 20
click at [657, 251] on input "Strong argument" at bounding box center [653, 254] width 7 height 7
radio input "true"
click at [660, 278] on button "Next Question" at bounding box center [650, 283] width 307 height 21
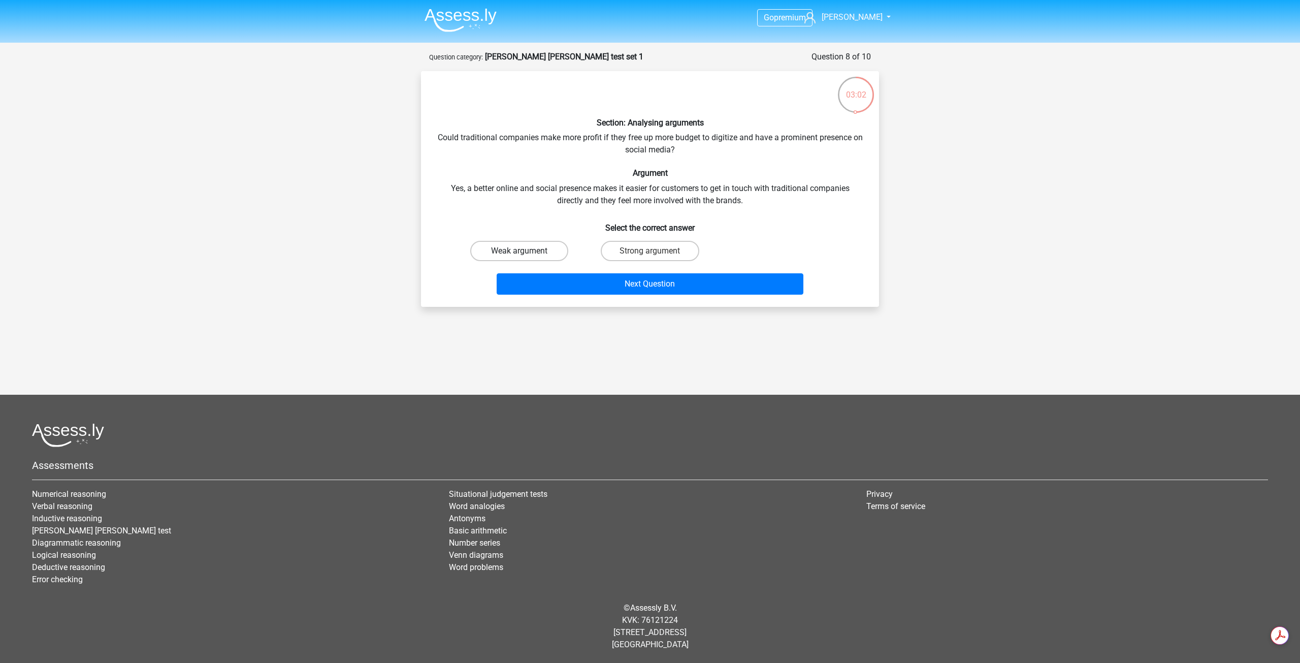
click at [541, 250] on label "Weak argument" at bounding box center [519, 251] width 98 height 20
click at [526, 251] on input "Weak argument" at bounding box center [523, 254] width 7 height 7
radio input "true"
click at [689, 281] on button "Next Question" at bounding box center [650, 283] width 307 height 21
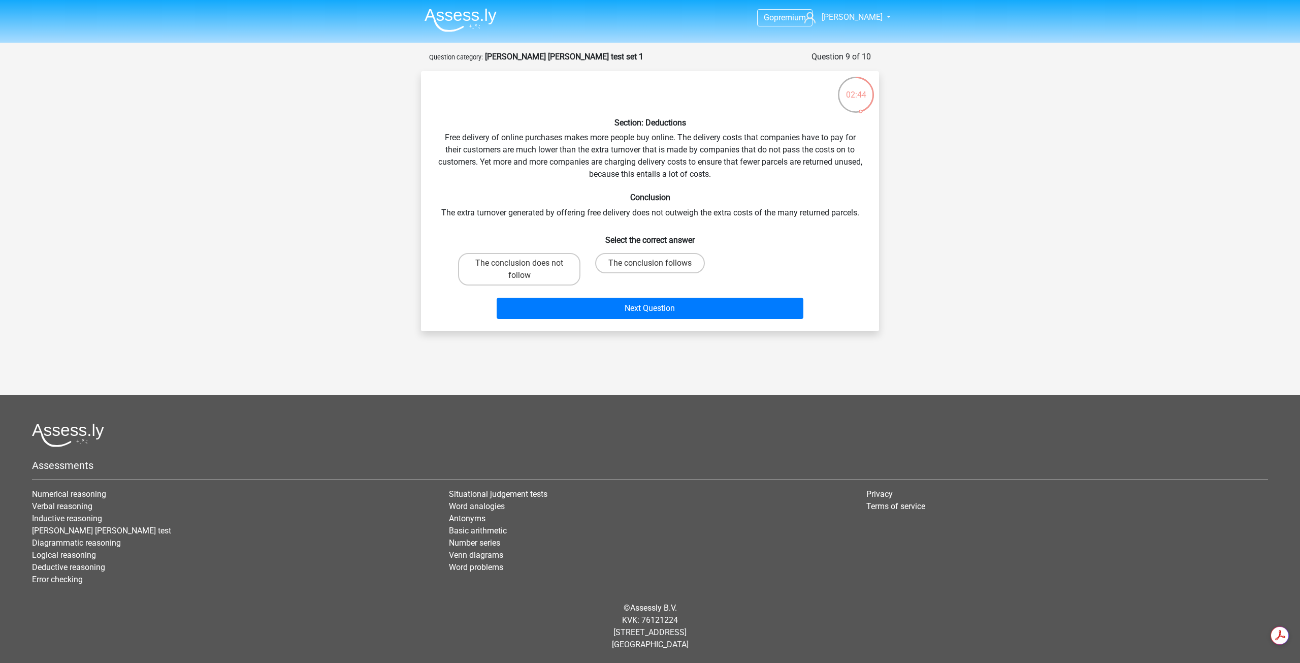
click at [828, 185] on div "Section: Deductions Free delivery of online purchases makes more people buy onl…" at bounding box center [650, 201] width 450 height 244
click at [665, 222] on div "Section: Deductions Free delivery of online purchases makes more people buy onl…" at bounding box center [650, 201] width 450 height 244
click at [538, 263] on label "The conclusion does not follow" at bounding box center [519, 269] width 122 height 33
click at [526, 263] on input "The conclusion does not follow" at bounding box center [523, 266] width 7 height 7
radio input "true"
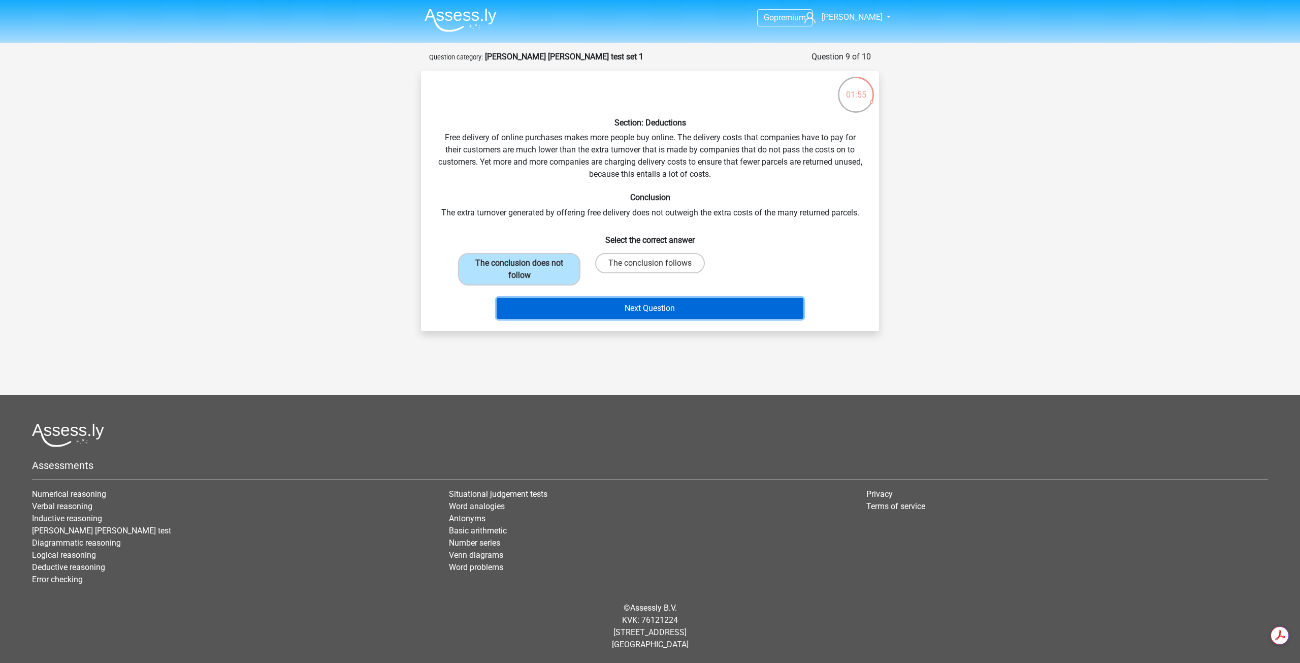
click at [707, 304] on button "Next Question" at bounding box center [650, 308] width 307 height 21
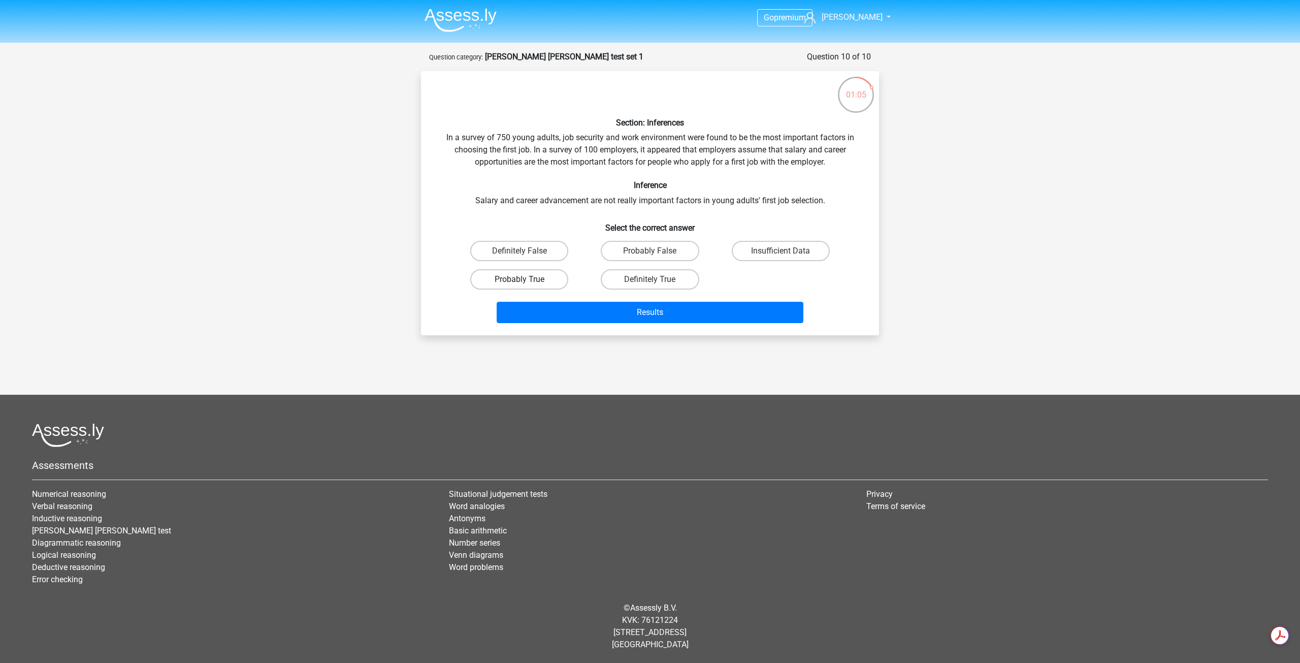
click at [549, 283] on label "Probably True" at bounding box center [519, 279] width 98 height 20
click at [526, 283] on input "Probably True" at bounding box center [523, 282] width 7 height 7
radio input "true"
click at [666, 315] on button "Results" at bounding box center [650, 312] width 307 height 21
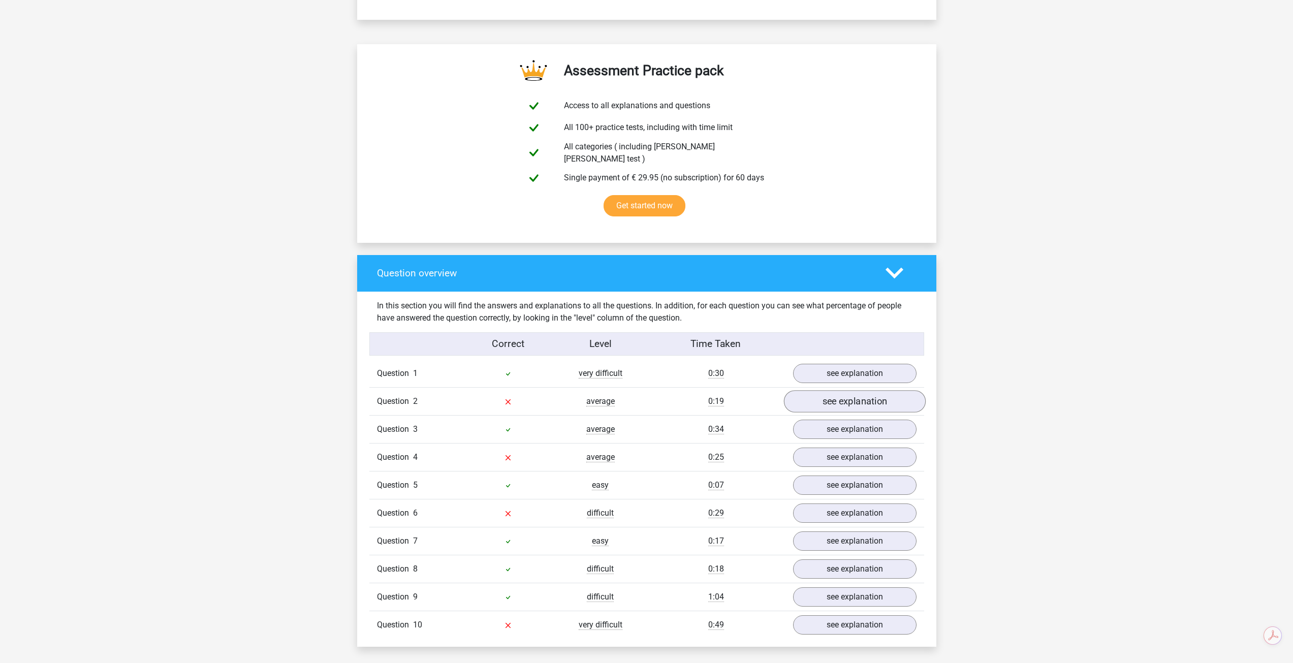
scroll to position [542, 0]
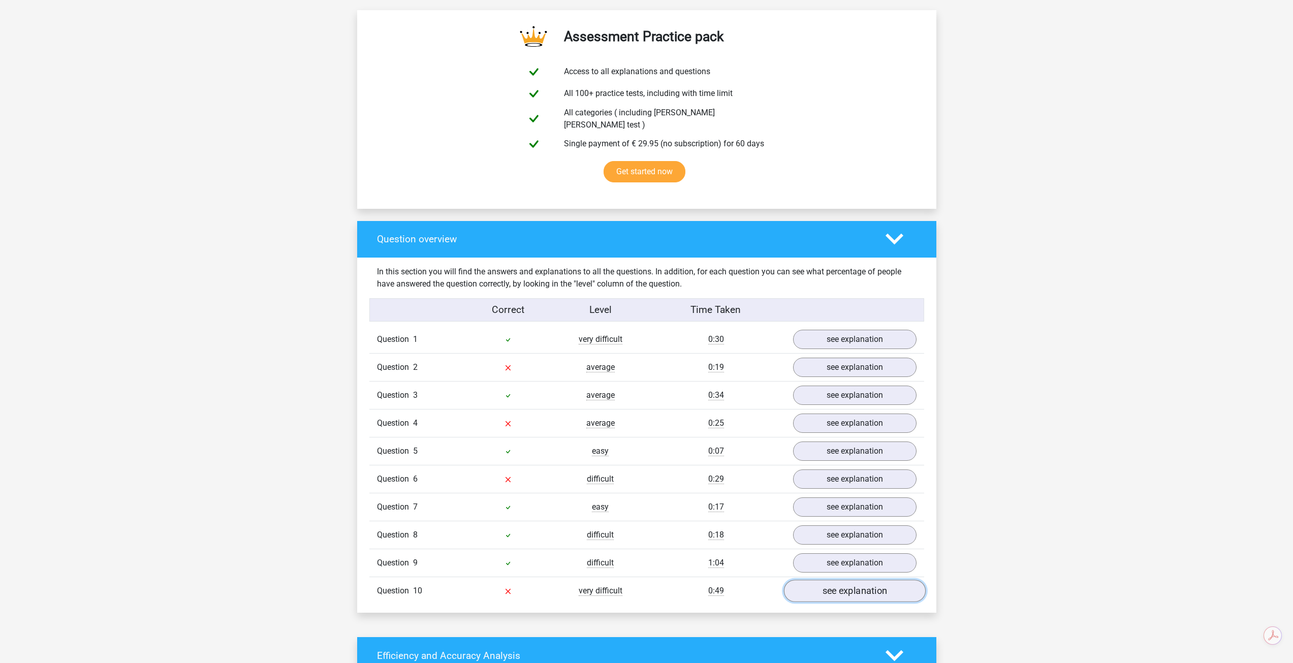
click at [849, 580] on link "see explanation" at bounding box center [854, 591] width 142 height 22
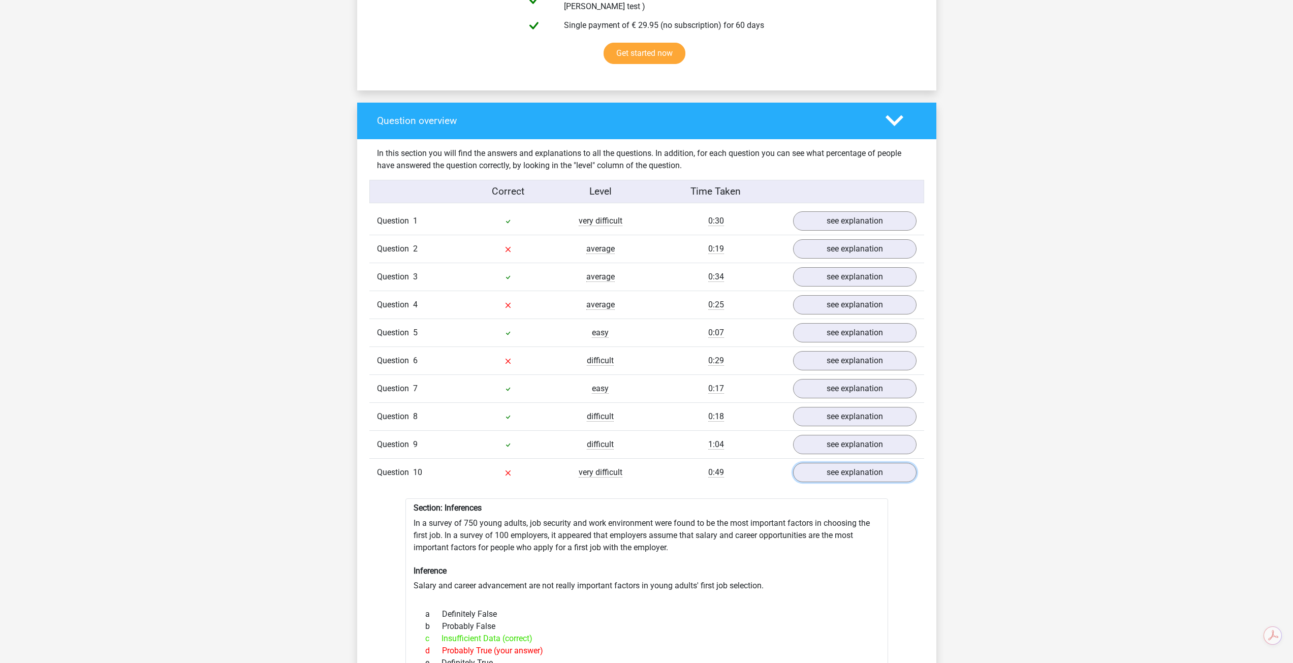
scroll to position [677, 0]
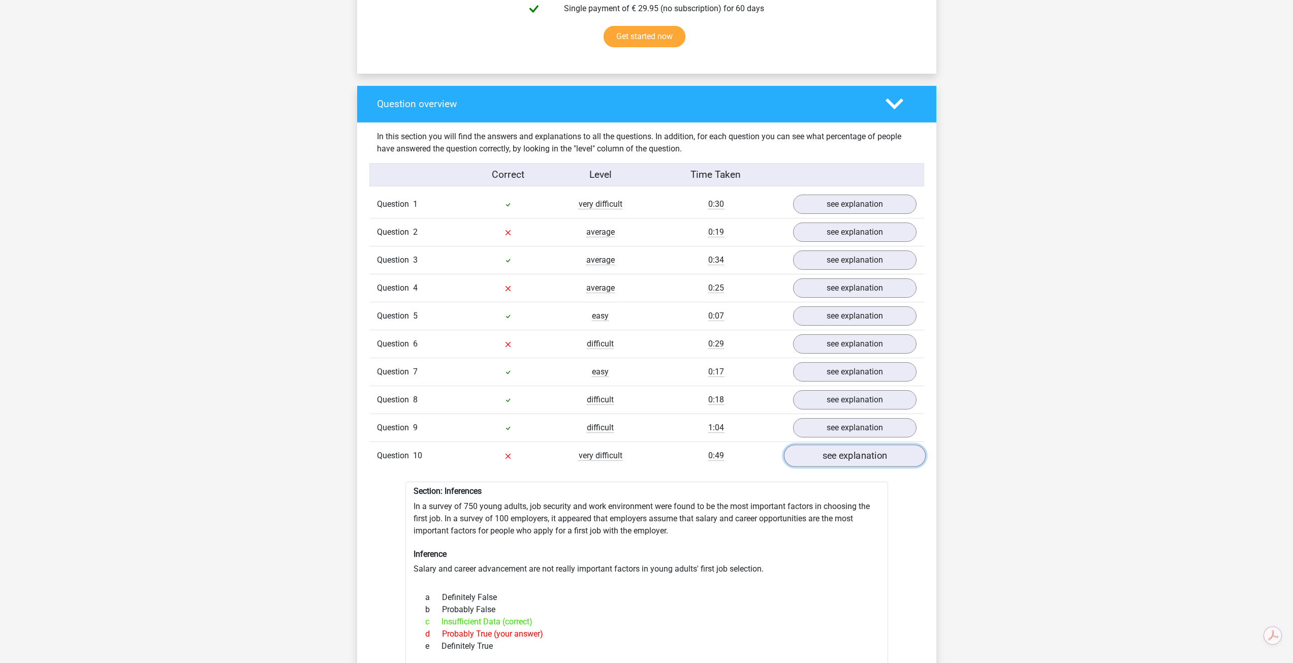
click at [842, 456] on link "see explanation" at bounding box center [854, 456] width 142 height 22
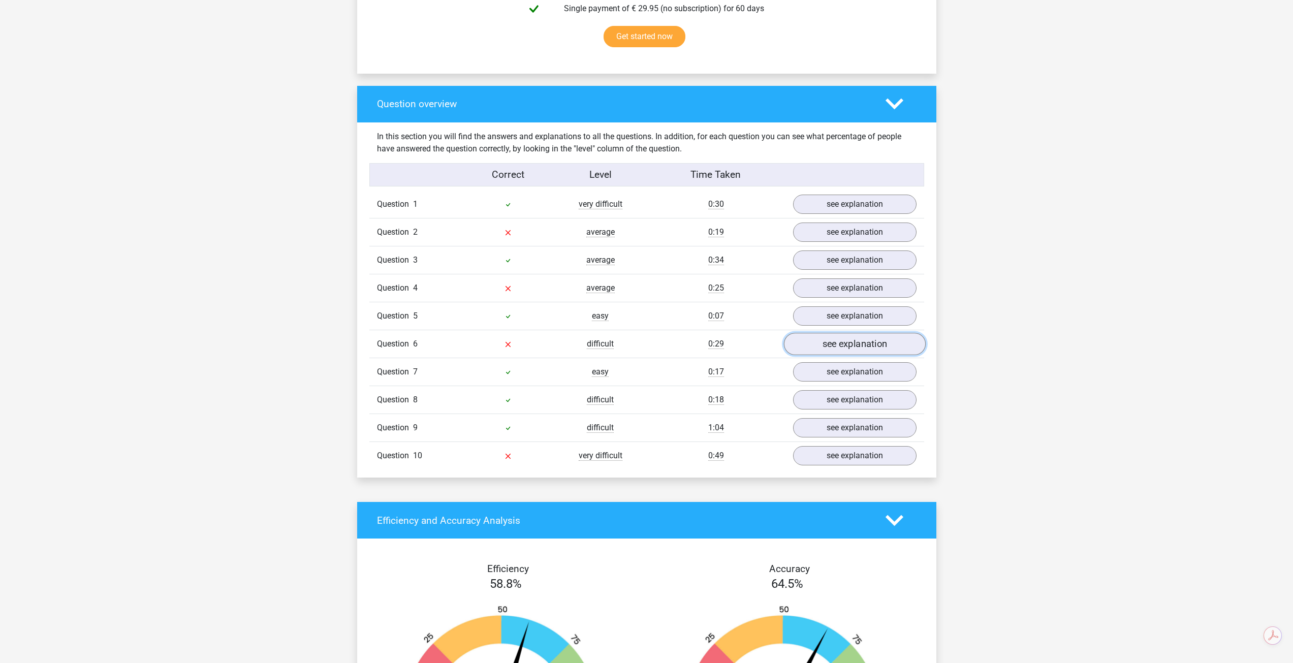
click at [851, 343] on link "see explanation" at bounding box center [854, 344] width 142 height 22
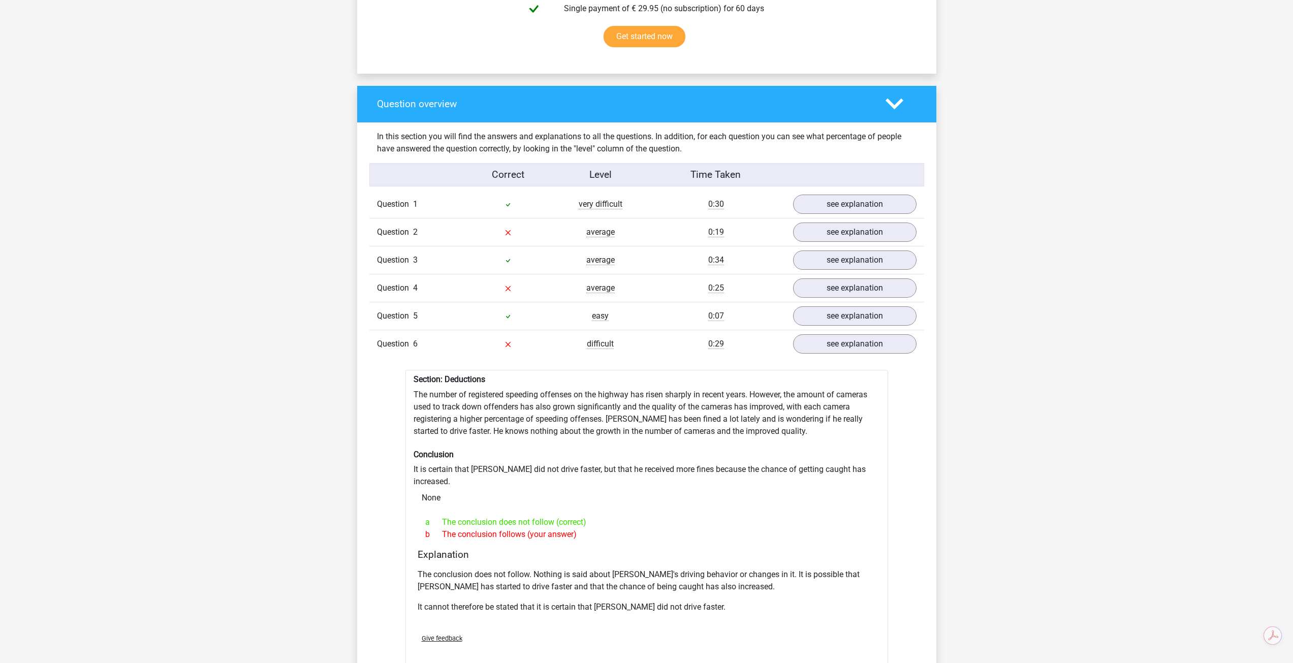
click at [680, 549] on h4 "Explanation" at bounding box center [647, 555] width 458 height 12
click at [669, 370] on div "Section: Deductions The number of registered speeding offenses on the highway h…" at bounding box center [646, 521] width 483 height 302
click at [848, 280] on link "see explanation" at bounding box center [854, 288] width 142 height 22
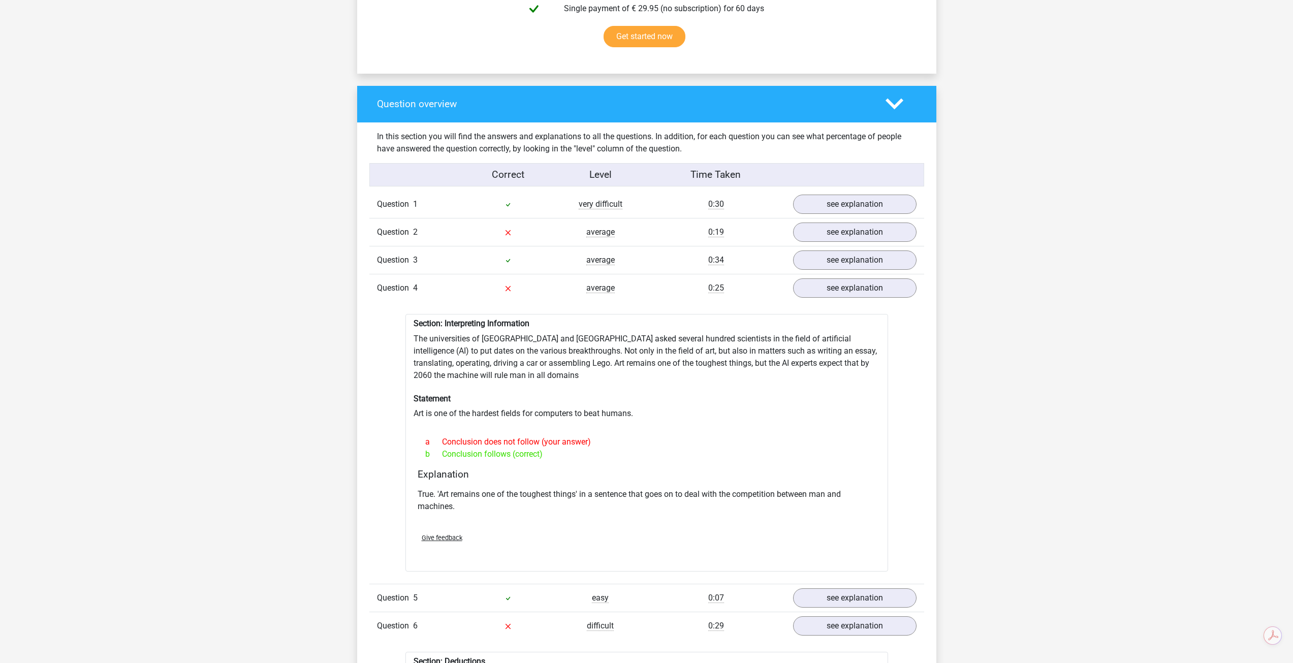
click at [454, 456] on div "a Conclusion does not follow (your answer) b Conclusion follows (correct)" at bounding box center [647, 448] width 458 height 33
click at [566, 458] on div "Section: Interpreting Information The universities of [GEOGRAPHIC_DATA] and [GE…" at bounding box center [646, 443] width 483 height 258
click at [836, 233] on link "see explanation" at bounding box center [854, 232] width 142 height 22
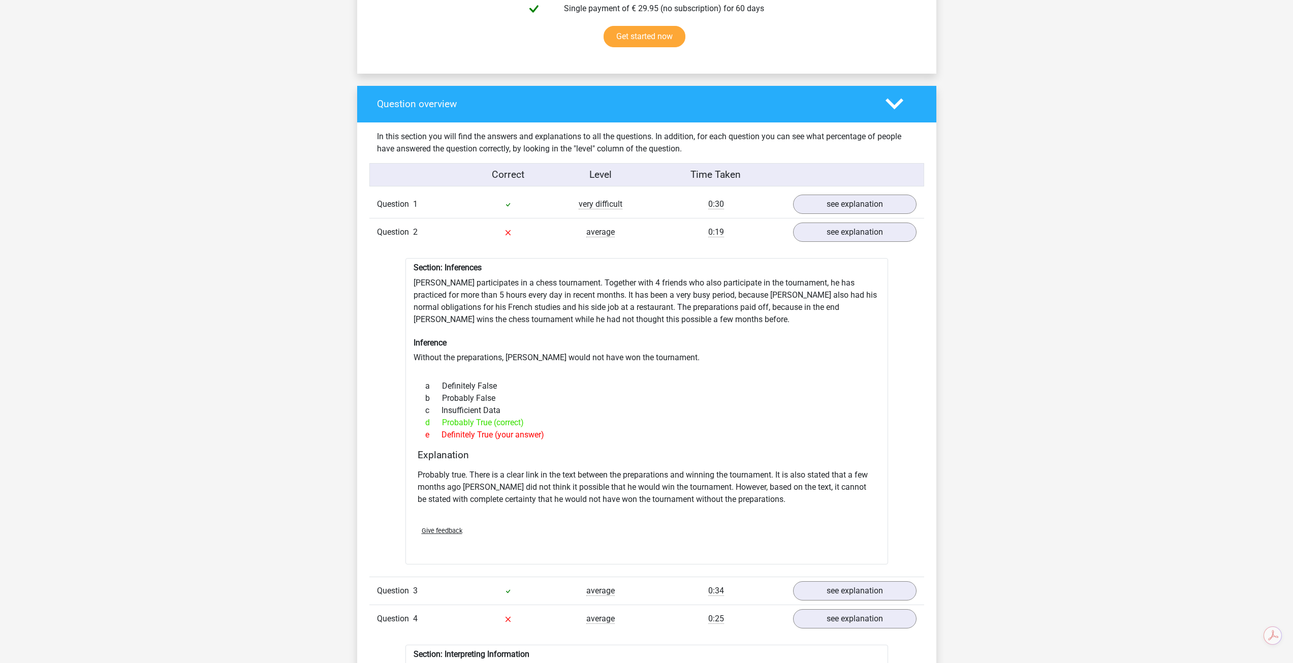
click at [543, 430] on div "e Definitely True (your answer)" at bounding box center [647, 435] width 458 height 12
click at [887, 108] on div "Question overview" at bounding box center [646, 104] width 579 height 37
click at [896, 95] on icon at bounding box center [894, 104] width 18 height 18
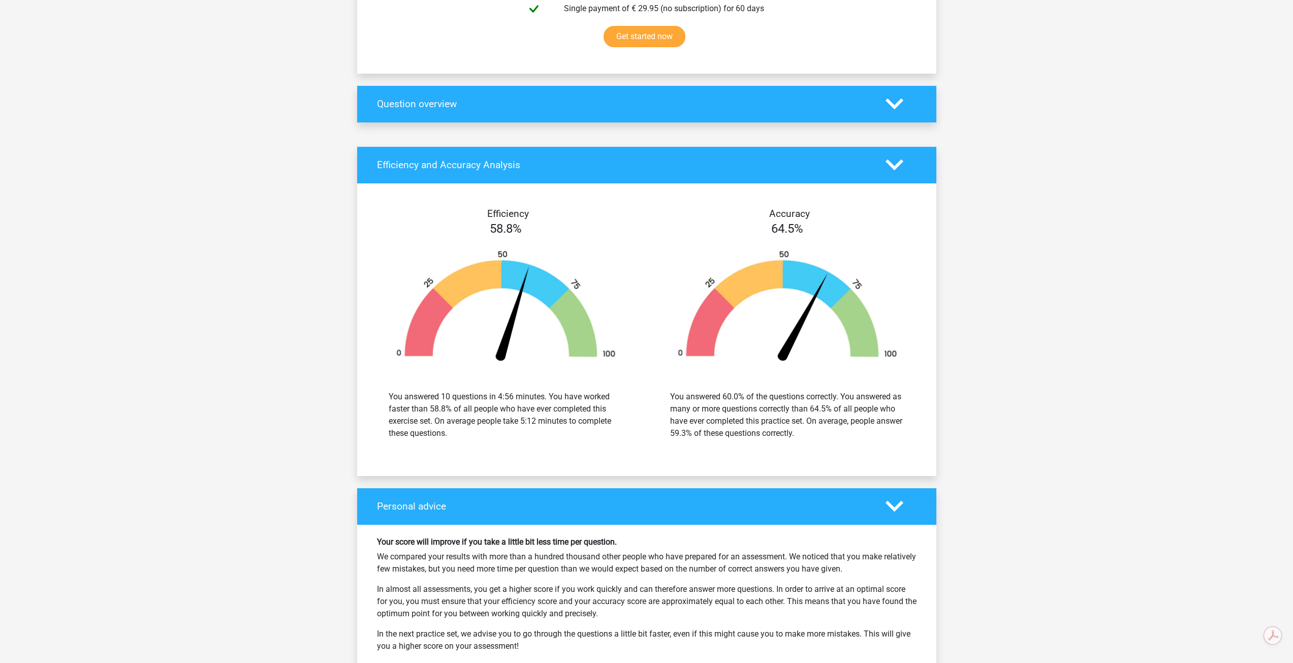
click at [896, 95] on icon at bounding box center [894, 104] width 18 height 18
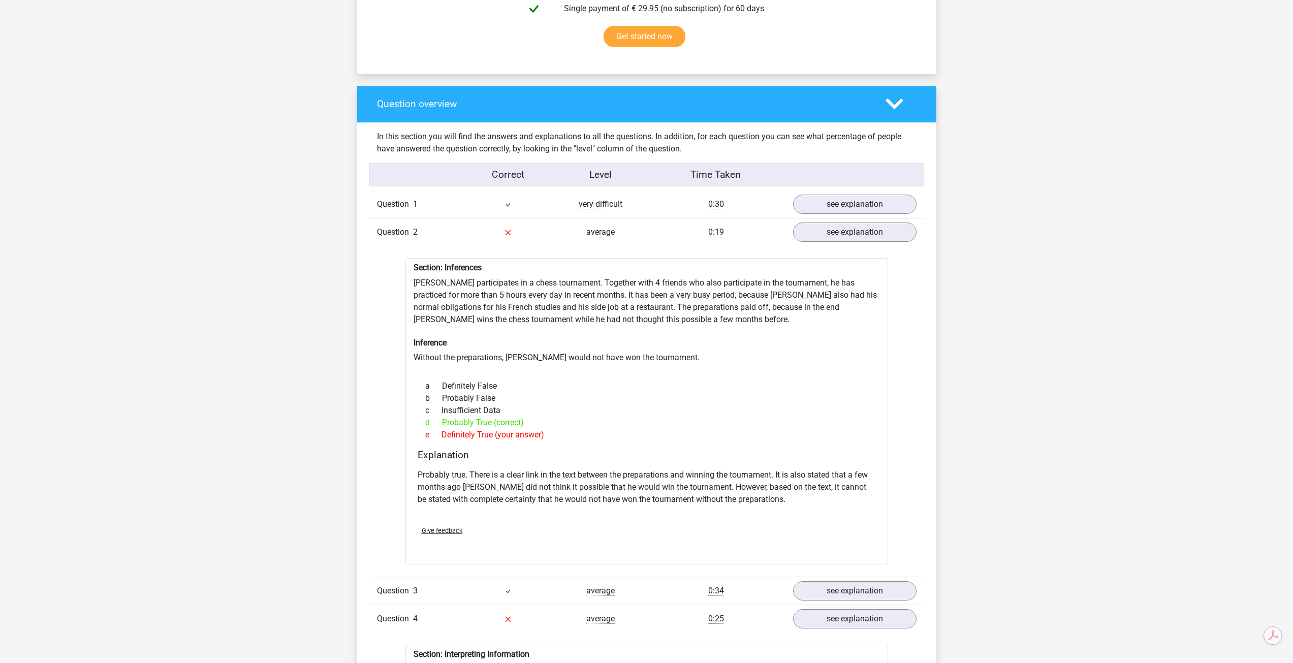
click at [900, 99] on polygon at bounding box center [894, 104] width 18 height 11
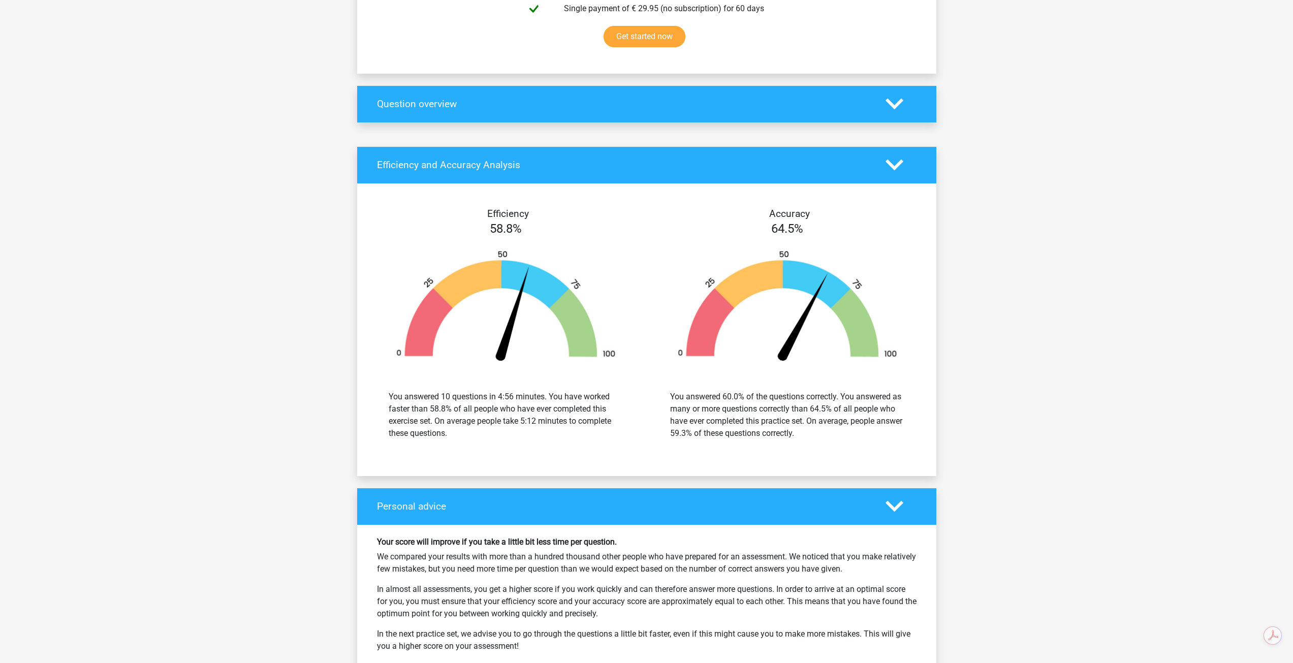
click at [891, 162] on icon at bounding box center [894, 165] width 18 height 18
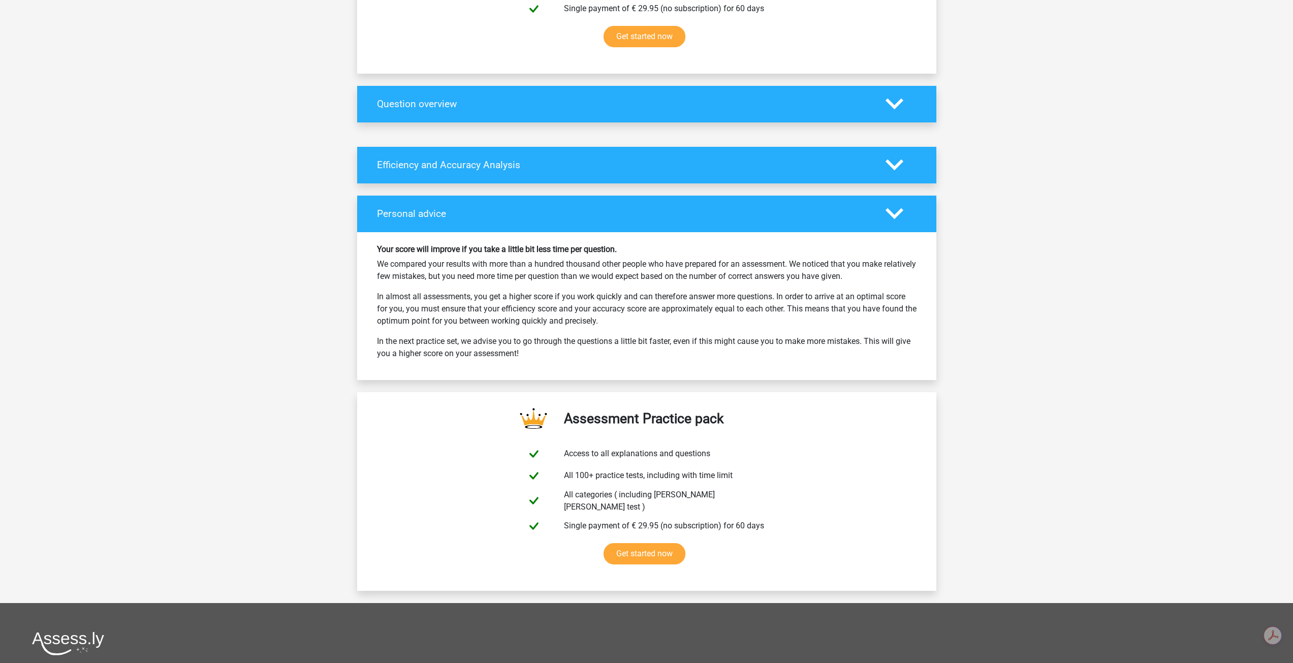
click at [891, 162] on icon at bounding box center [894, 165] width 18 height 18
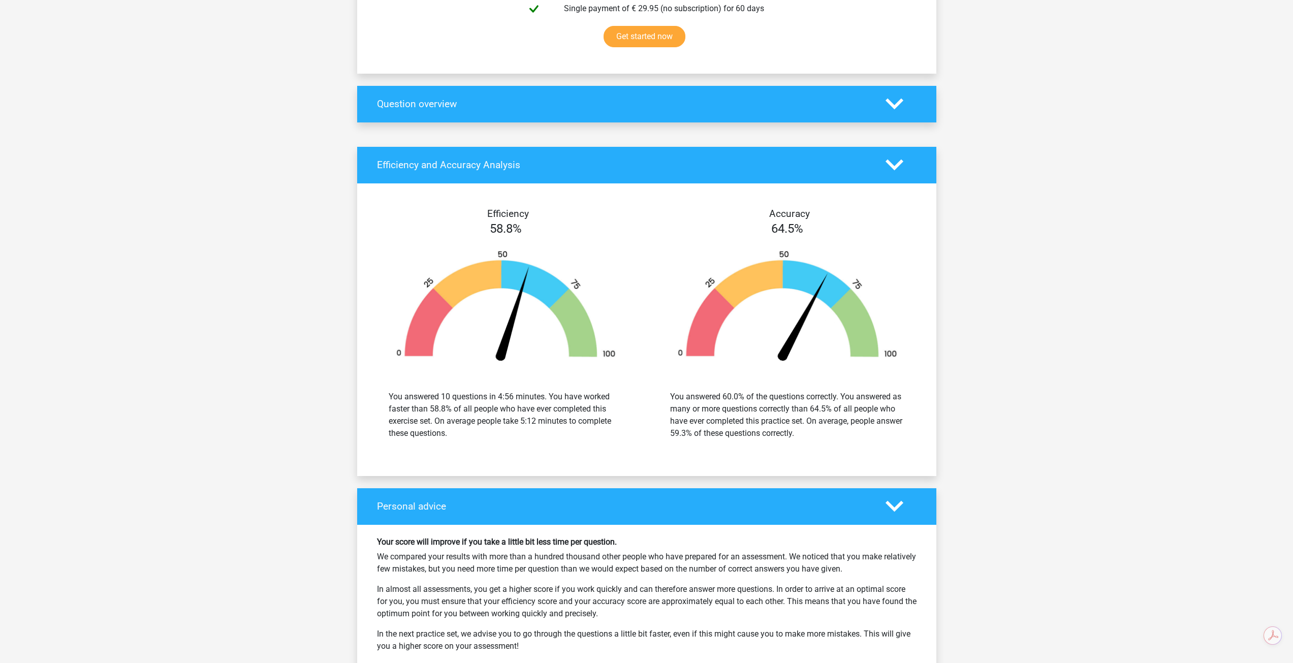
click at [891, 162] on icon at bounding box center [894, 165] width 18 height 18
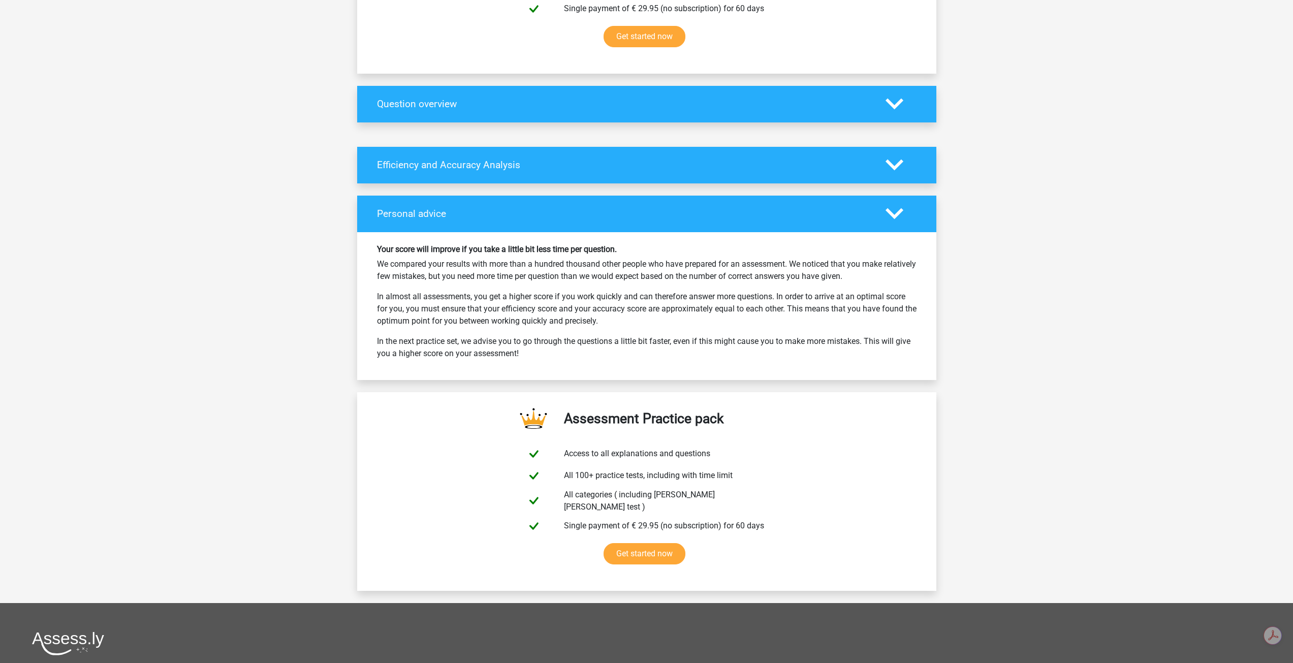
click at [896, 208] on polygon at bounding box center [894, 213] width 18 height 11
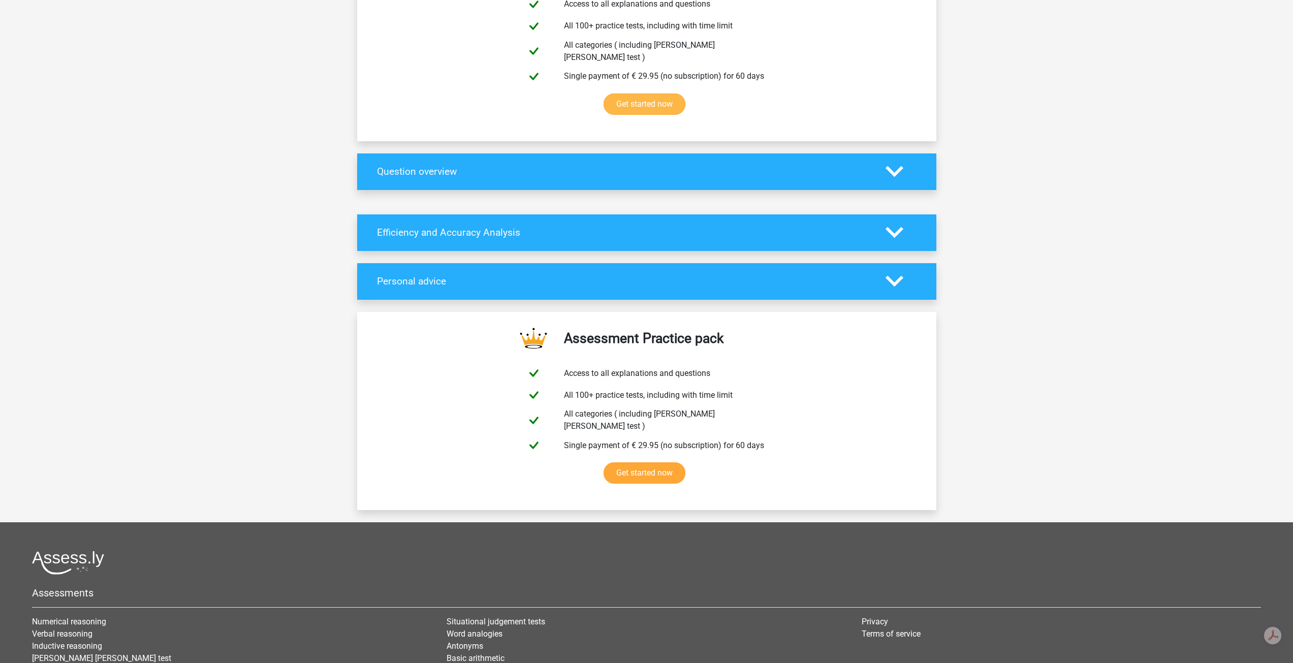
scroll to position [593, 0]
